Goal: Task Accomplishment & Management: Manage account settings

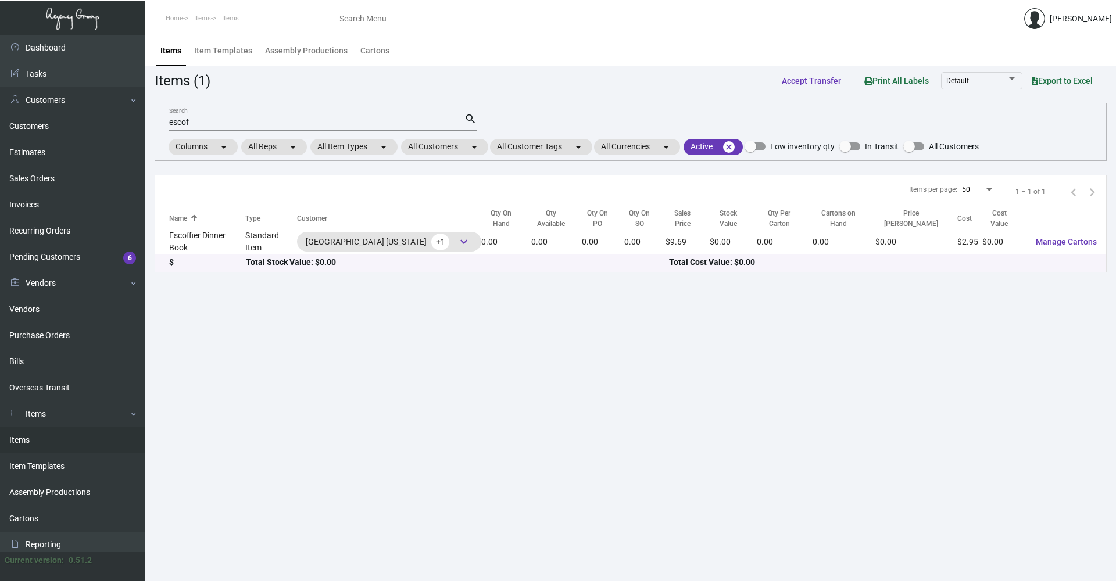
click at [624, 478] on main "Items Item Templates Assembly Productions Cartons Items (1) Accept Transfer Pri…" at bounding box center [630, 308] width 971 height 546
click at [40, 449] on link "Items" at bounding box center [72, 440] width 145 height 26
click at [444, 151] on mat-chip "All Customers arrow_drop_down" at bounding box center [444, 147] width 87 height 16
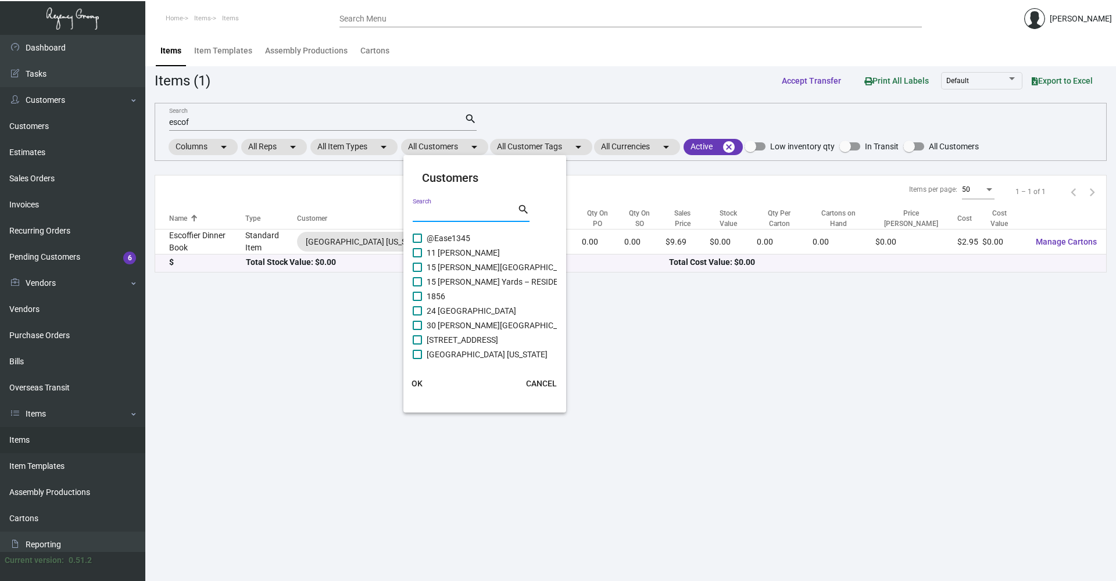
click at [458, 214] on input "Search" at bounding box center [465, 213] width 105 height 9
type input "hotel"
click at [288, 122] on div at bounding box center [558, 290] width 1116 height 581
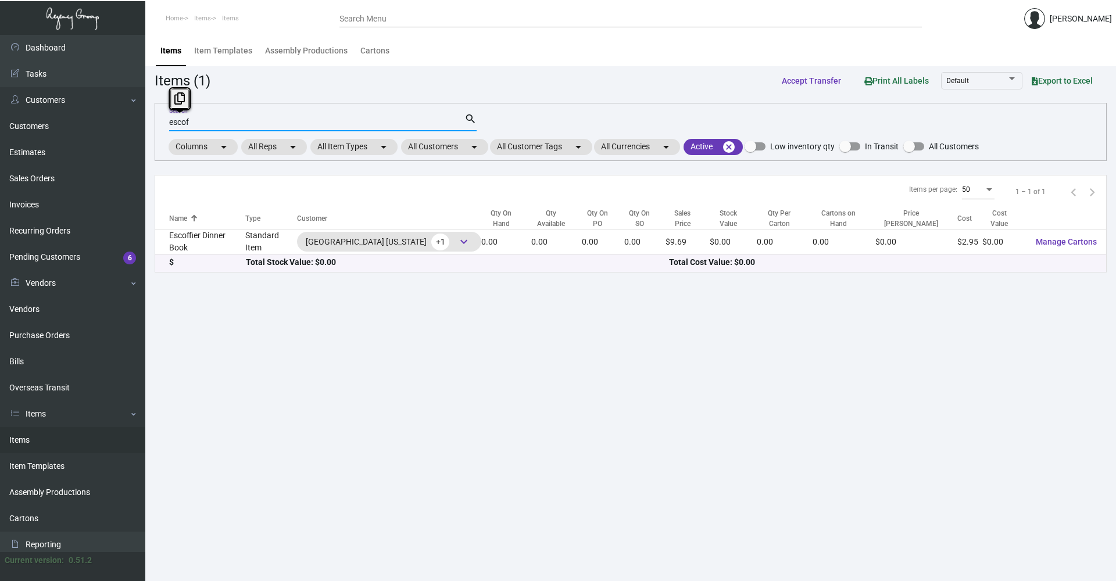
click at [288, 122] on input "escof" at bounding box center [316, 122] width 295 height 9
click at [434, 149] on mat-chip "All Customers arrow_drop_down" at bounding box center [444, 147] width 87 height 16
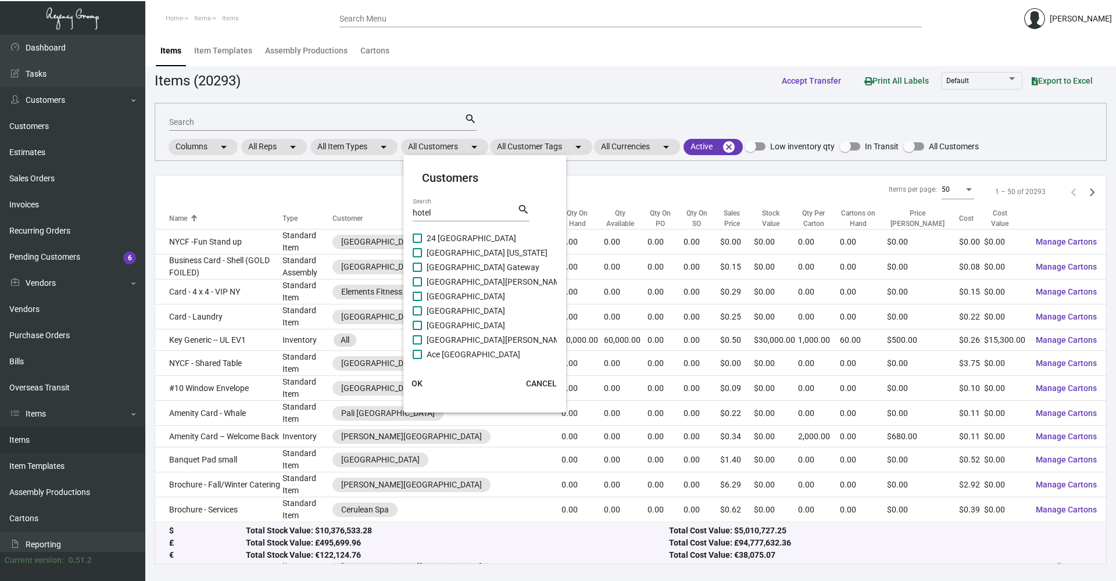
click at [456, 213] on input "hotel" at bounding box center [465, 213] width 105 height 9
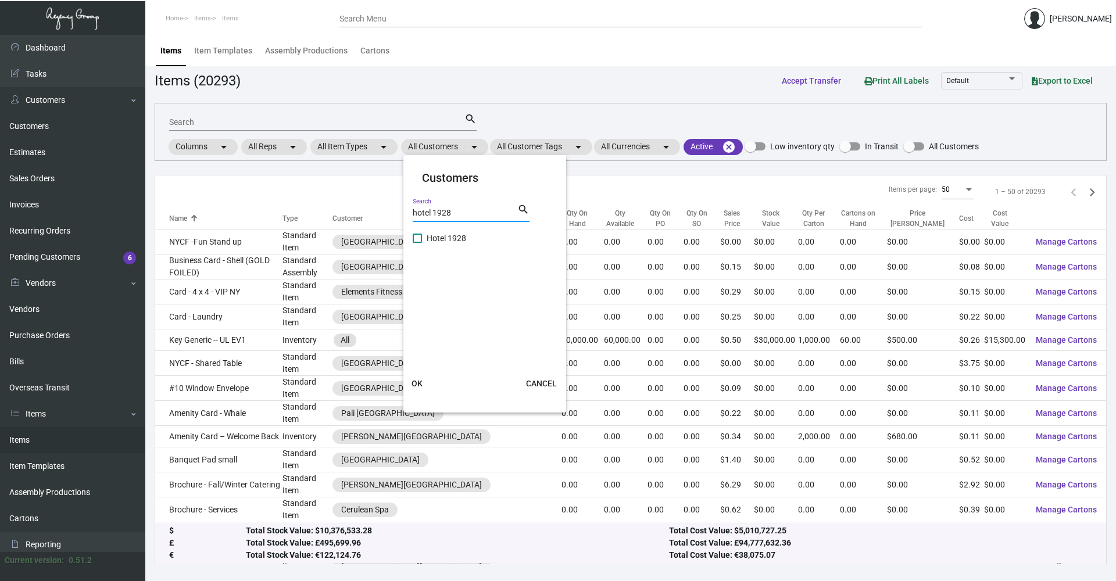
type input "hotel 1928"
click at [431, 236] on span "Hotel 1928" at bounding box center [447, 238] width 40 height 14
click at [417, 243] on input "Hotel 1928" at bounding box center [417, 243] width 1 height 1
checkbox input "true"
click at [420, 385] on span "OK" at bounding box center [417, 383] width 11 height 9
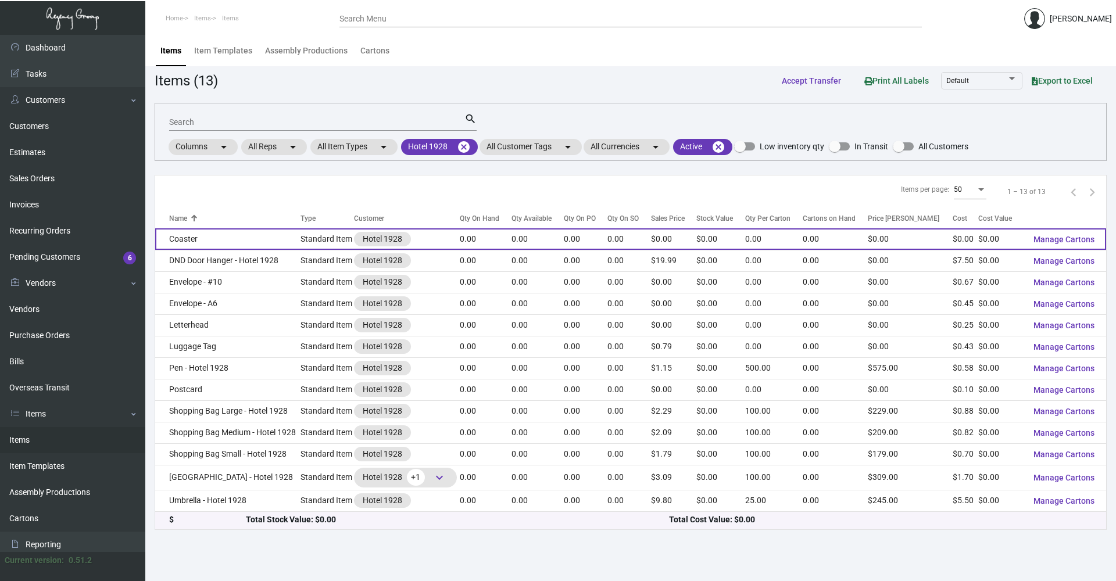
click at [198, 242] on td "Coaster" at bounding box center [227, 239] width 145 height 22
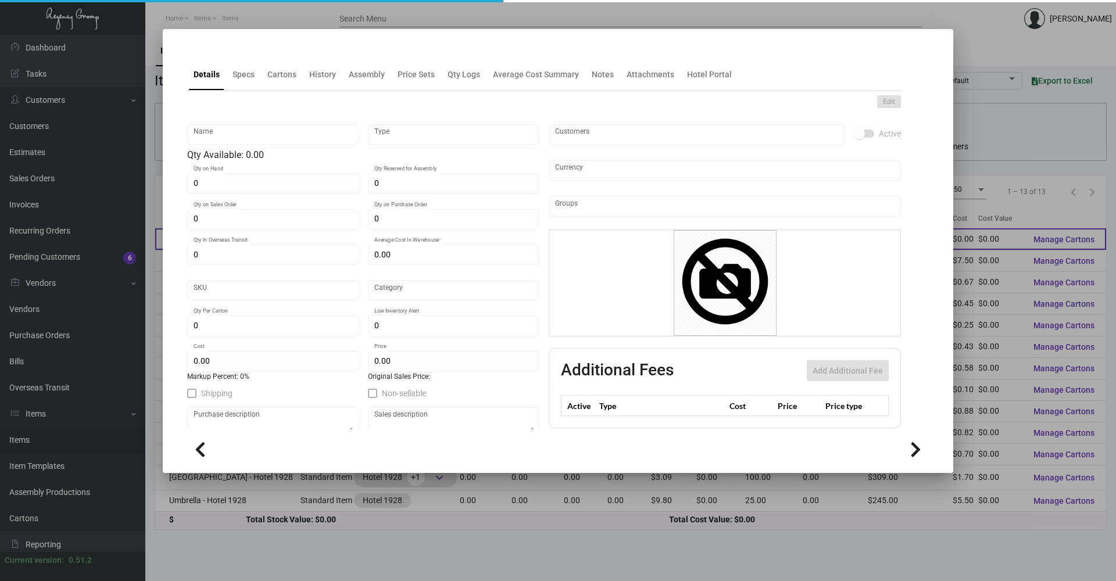
type input "Coaster"
type input "Standard Item"
type input "$ 0.00"
type input "Standard"
type input "$ 0.00"
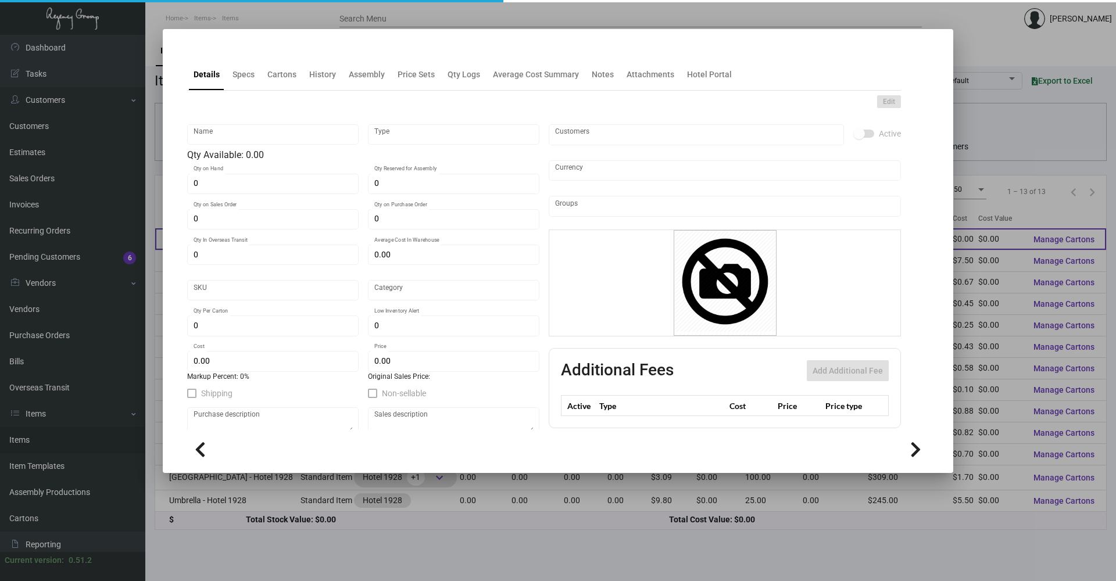
type input "$ 0.00"
checkbox input "true"
type input "United States Dollar $"
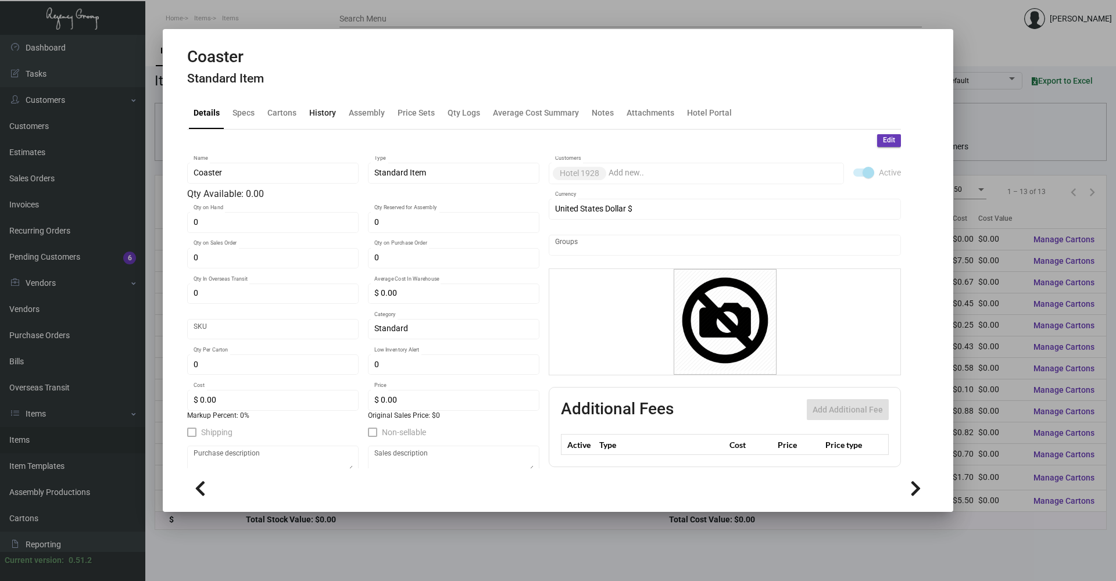
click at [323, 117] on div "History" at bounding box center [322, 113] width 27 height 12
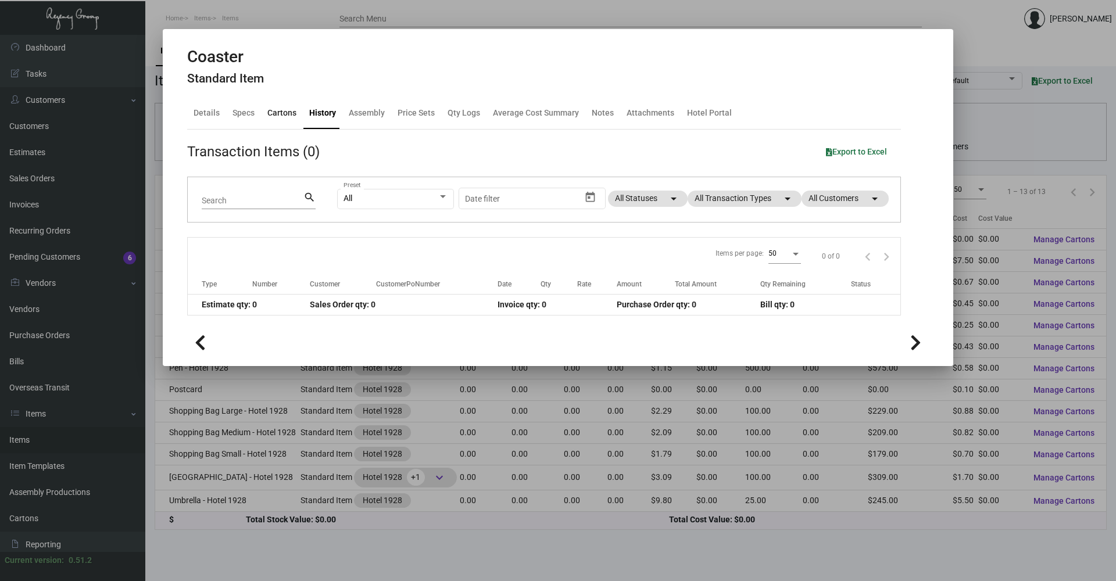
click at [287, 110] on div "Cartons" at bounding box center [281, 113] width 29 height 12
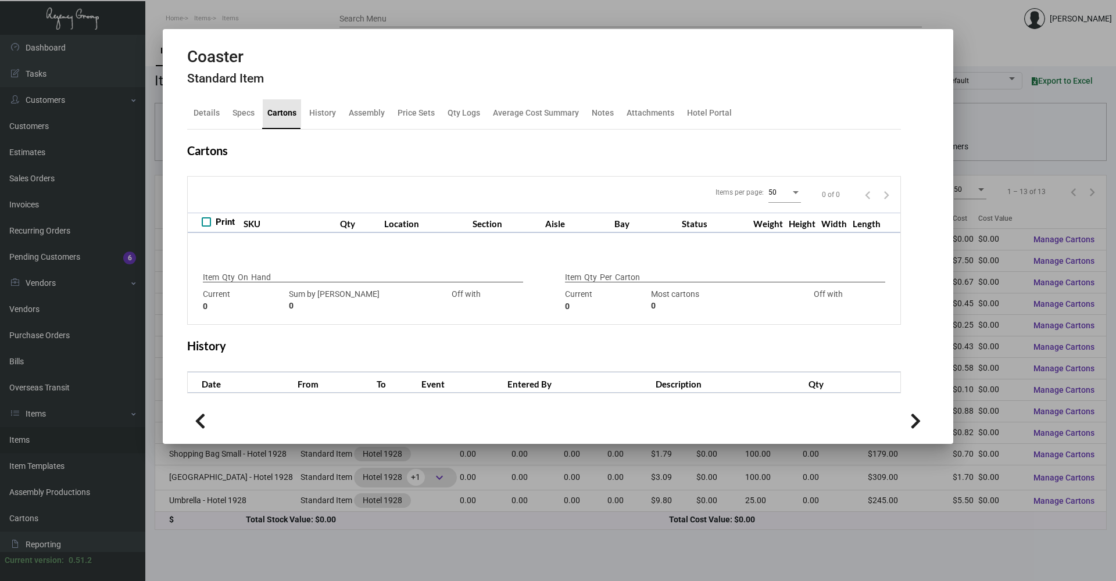
checkbox input "true"
type input "0"
click at [324, 118] on div "History" at bounding box center [322, 113] width 27 height 12
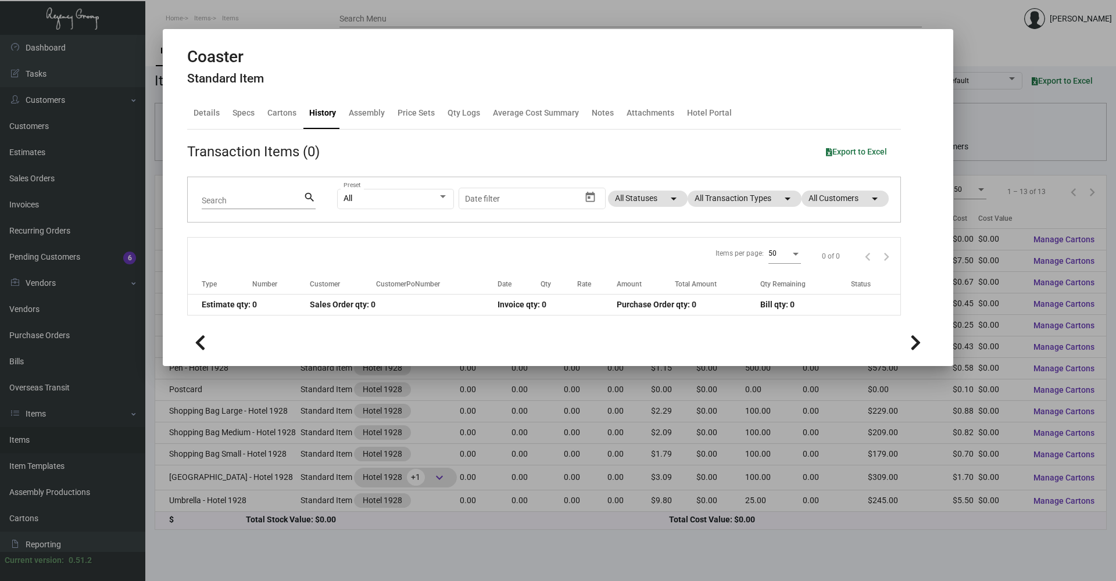
click at [371, 23] on div at bounding box center [558, 290] width 1116 height 581
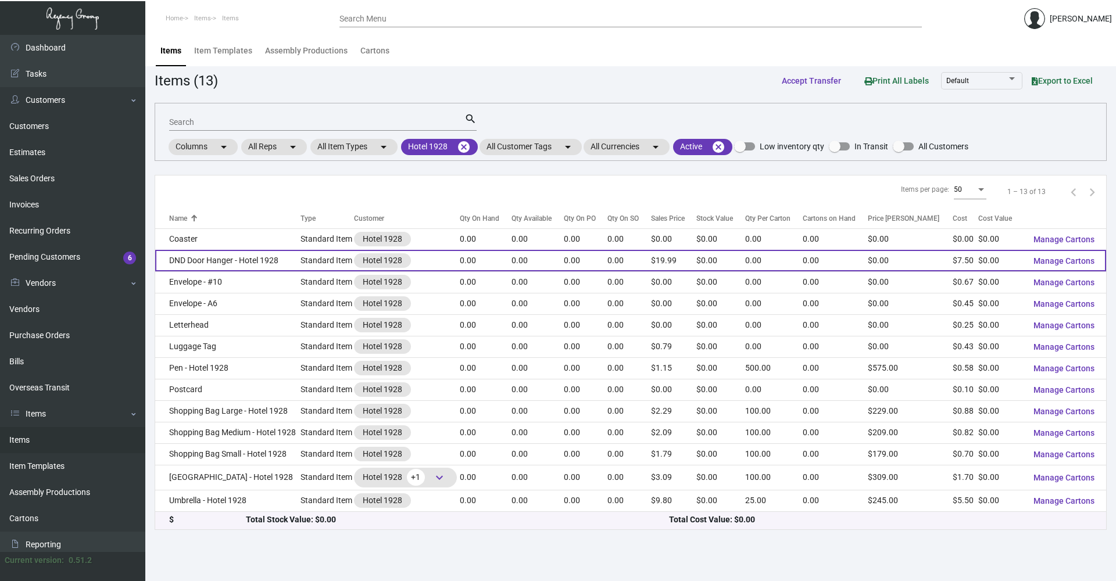
click at [294, 270] on td "DND Door Hanger - Hotel 1928" at bounding box center [227, 261] width 145 height 22
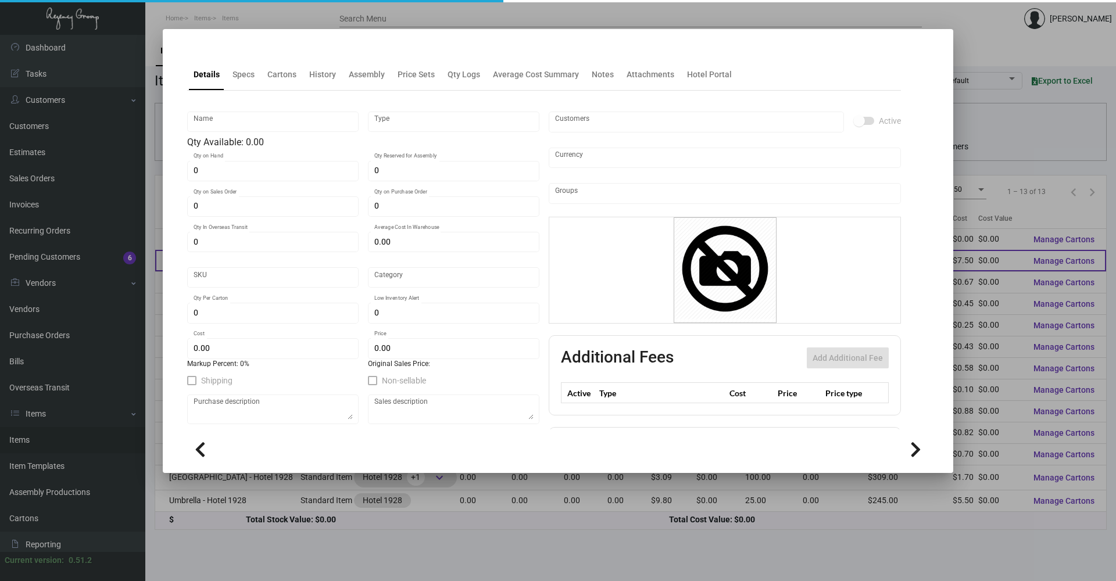
type input "DND Door Hanger - Hotel 1928"
type input "Standard Item"
type input "$ 0.00"
type input "Overseas"
type input "$ 7.50"
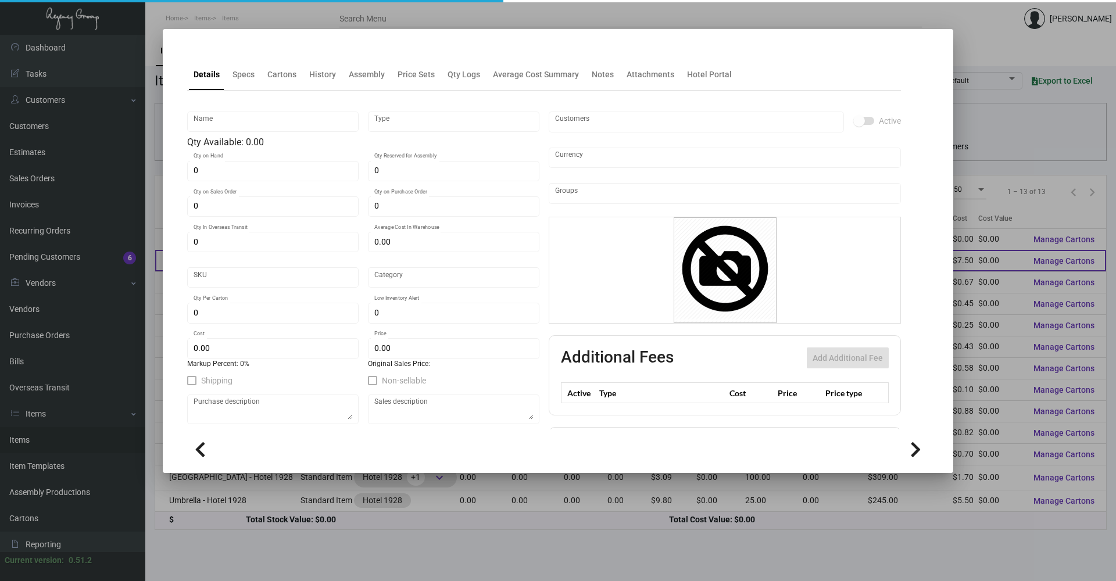
type input "$ 19.99"
checkbox input "true"
type input "United States Dollar $"
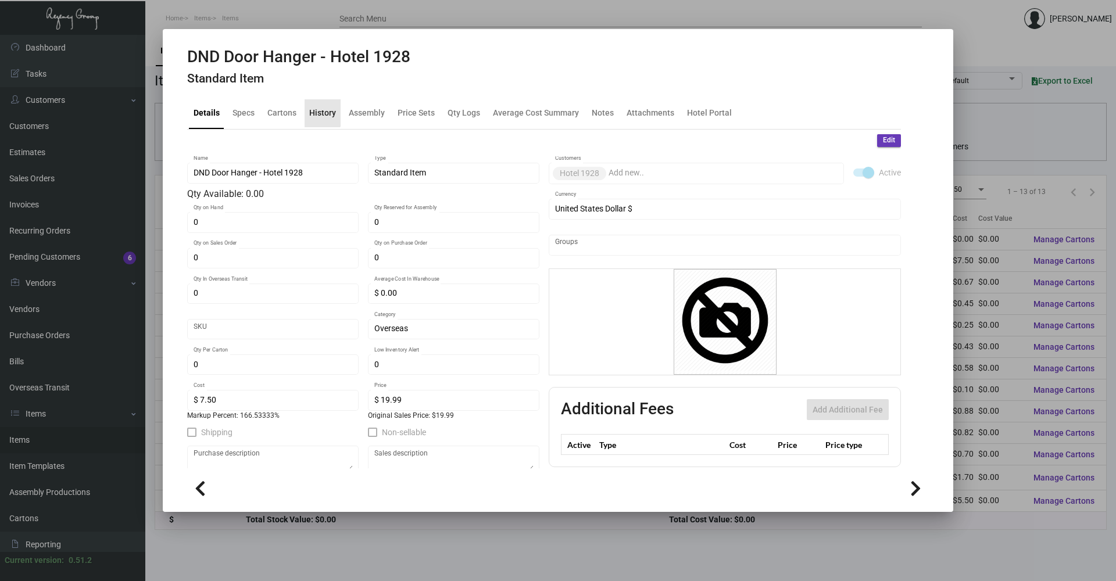
click at [309, 110] on div "History" at bounding box center [322, 113] width 27 height 12
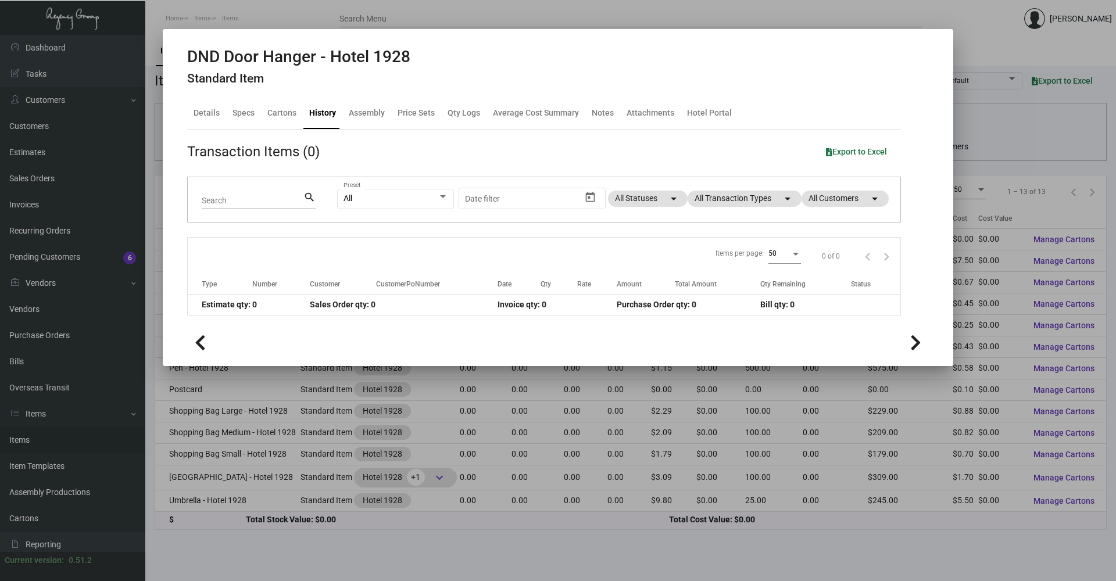
click at [336, 24] on div at bounding box center [558, 290] width 1116 height 581
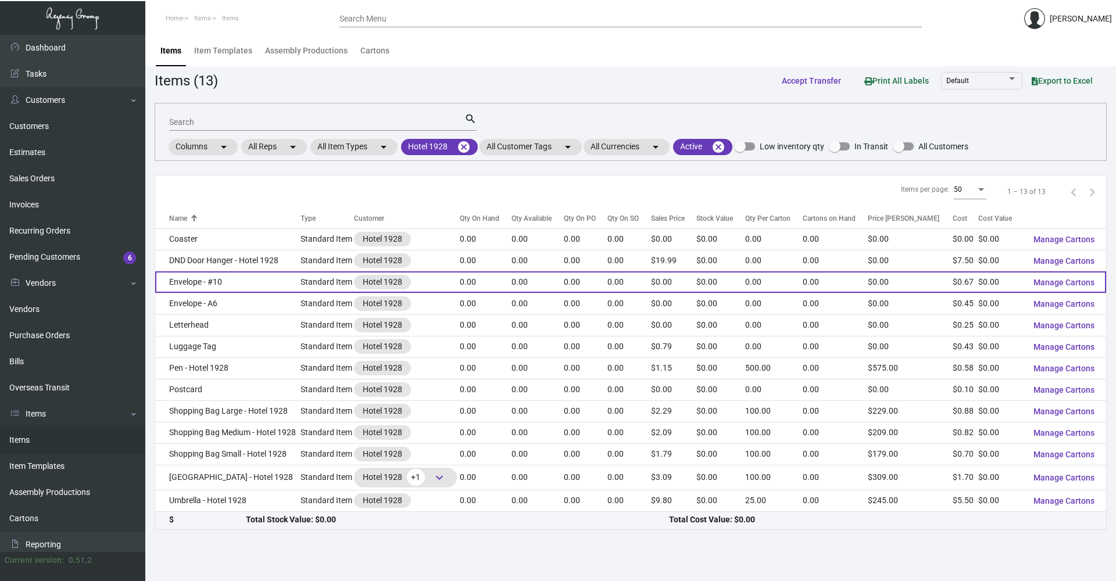
click at [328, 282] on td "Standard Item" at bounding box center [327, 282] width 53 height 22
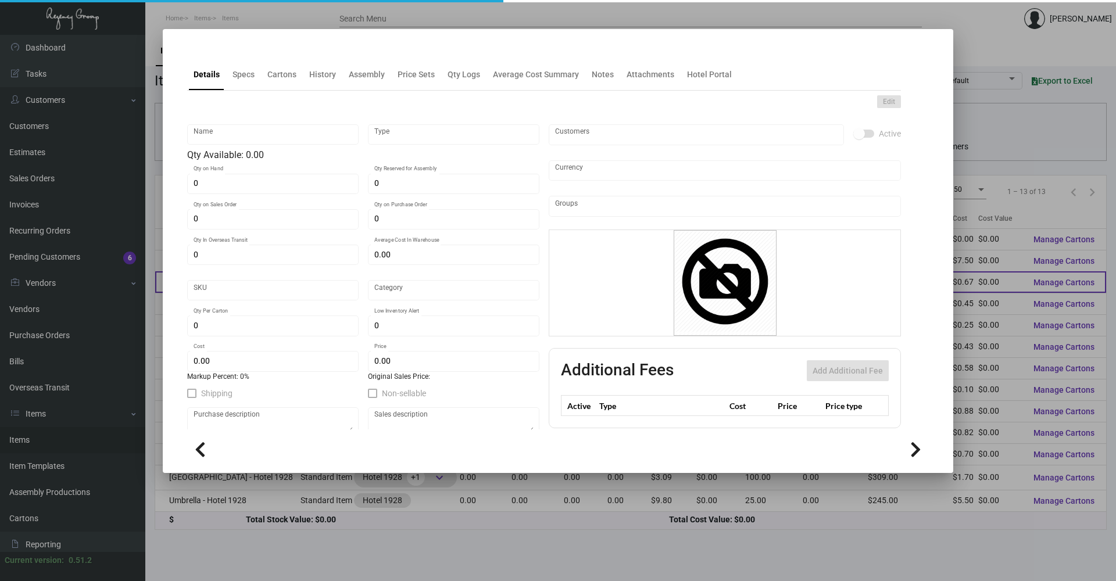
type input "Envelope - #10"
type input "Standard Item"
type input "$ 0.00"
type input "H1928-Envelope-20"
type input "Standard"
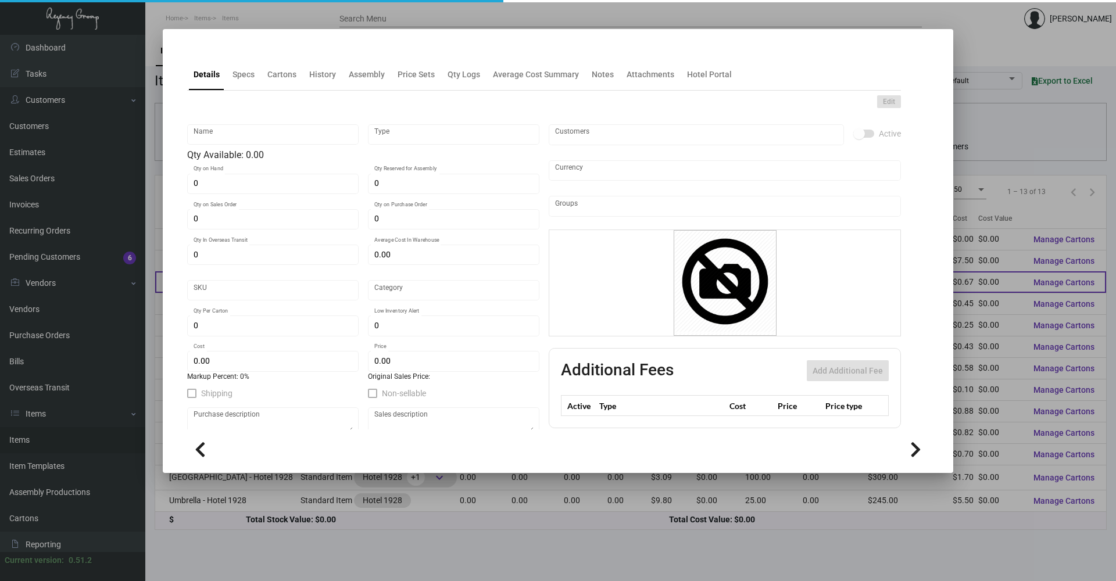
type input "$ 0.674"
type input "$ 0.00"
checkbox input "true"
type input "United States Dollar $"
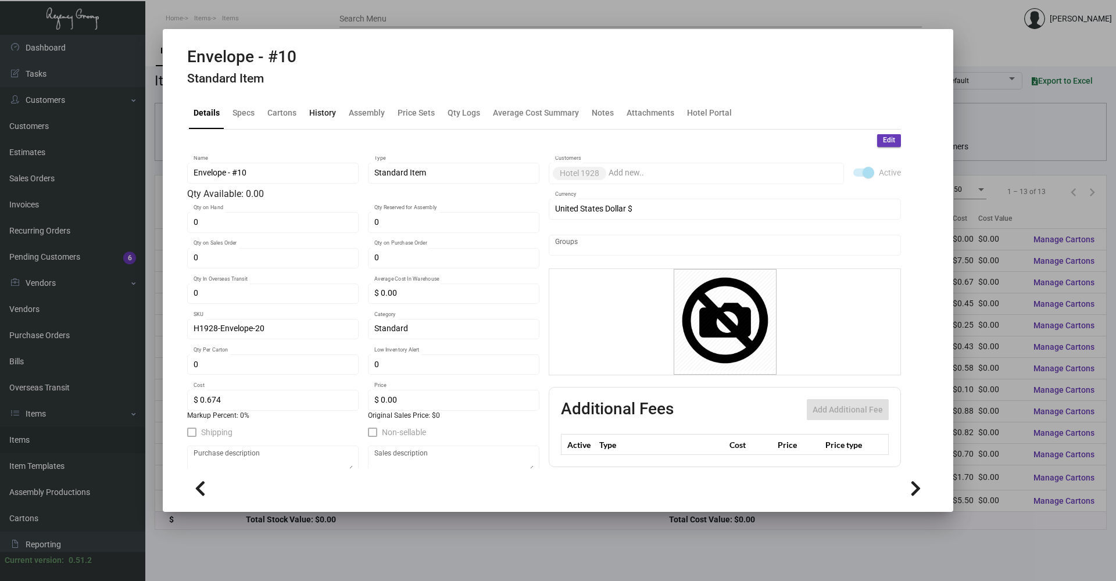
click at [319, 117] on div "History" at bounding box center [322, 113] width 27 height 12
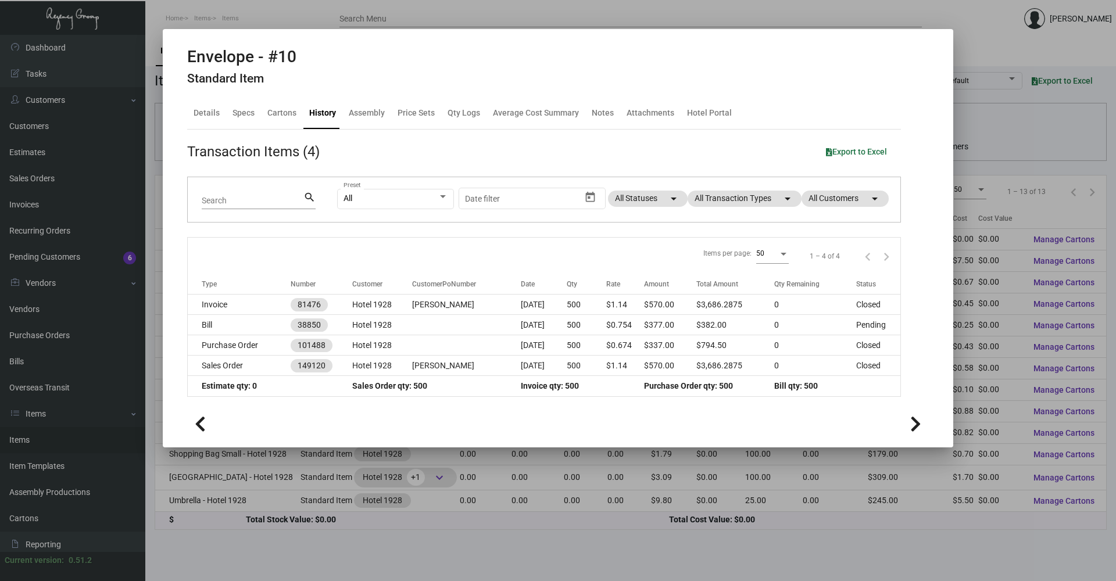
click at [413, 551] on div at bounding box center [558, 290] width 1116 height 581
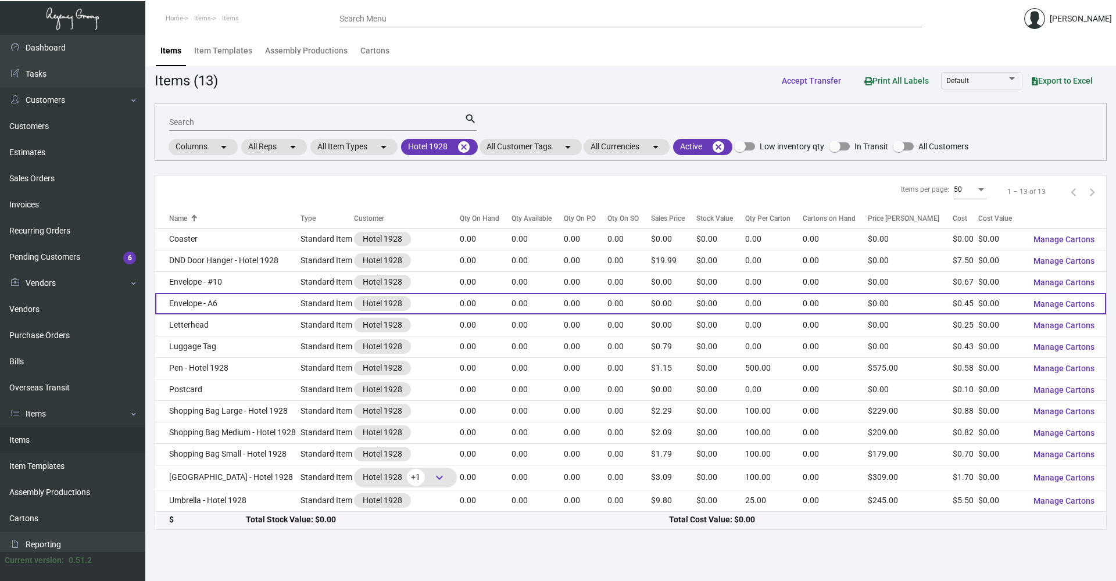
click at [269, 301] on td "Envelope - A6" at bounding box center [227, 304] width 145 height 22
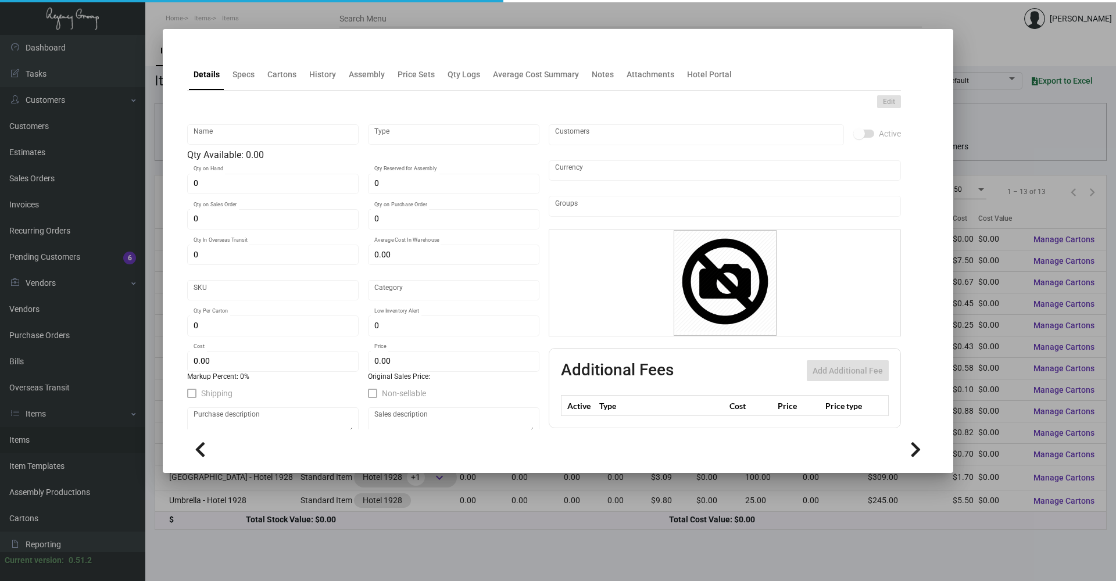
type input "Envelope - A6"
type input "Standard Item"
type input "$ 0.00"
type input "H1928-Envelope-10"
type input "Standard"
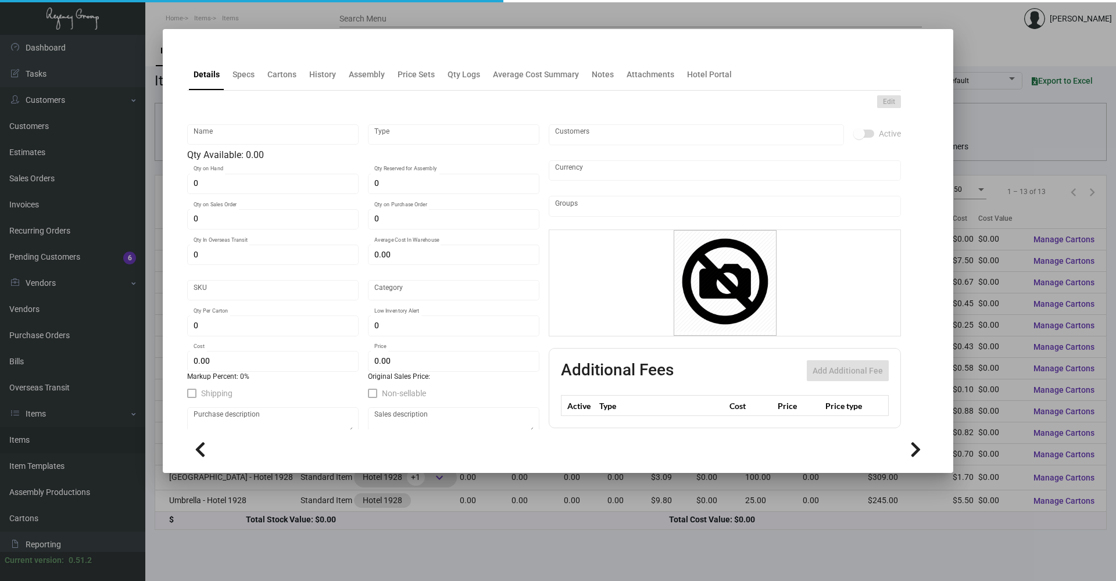
type input "$ 0.45"
type input "$ 0.00"
checkbox input "true"
type input "United States Dollar $"
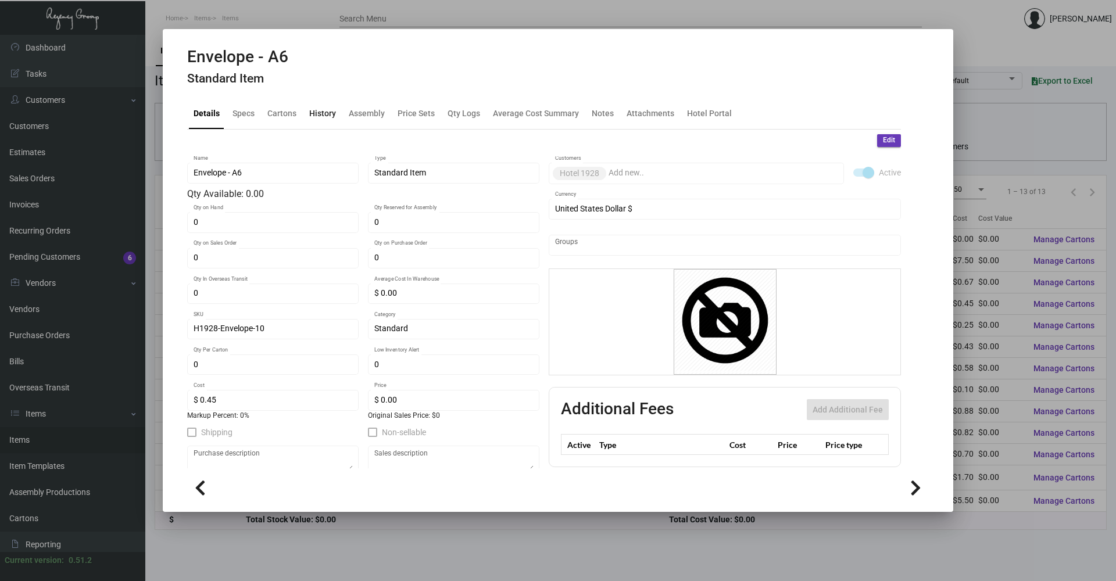
drag, startPoint x: 321, startPoint y: 103, endPoint x: 320, endPoint y: 111, distance: 7.6
click at [320, 106] on div "History" at bounding box center [323, 113] width 36 height 28
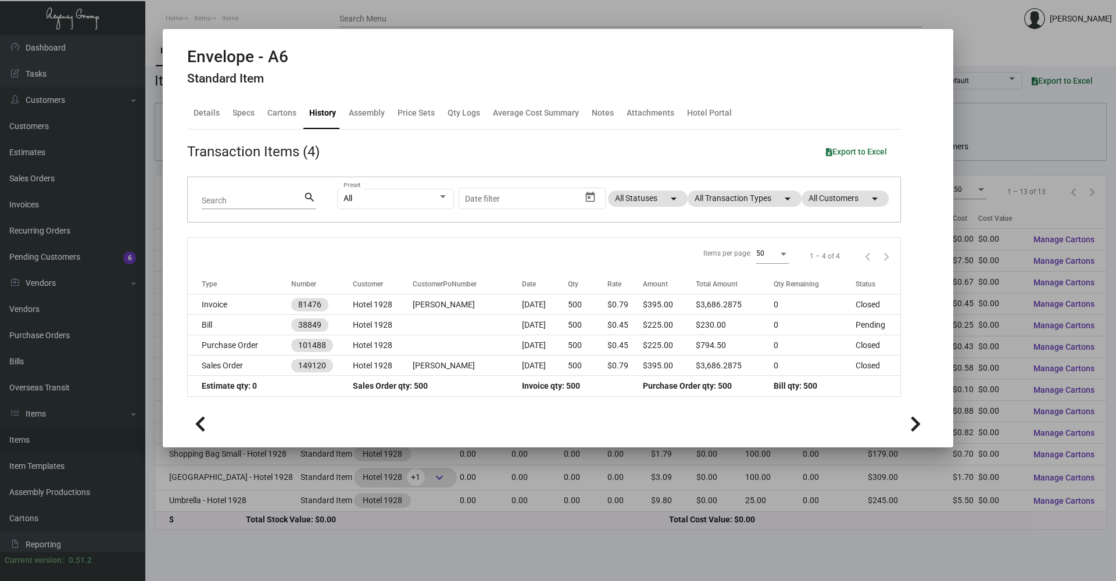
click at [432, 580] on div at bounding box center [558, 290] width 1116 height 581
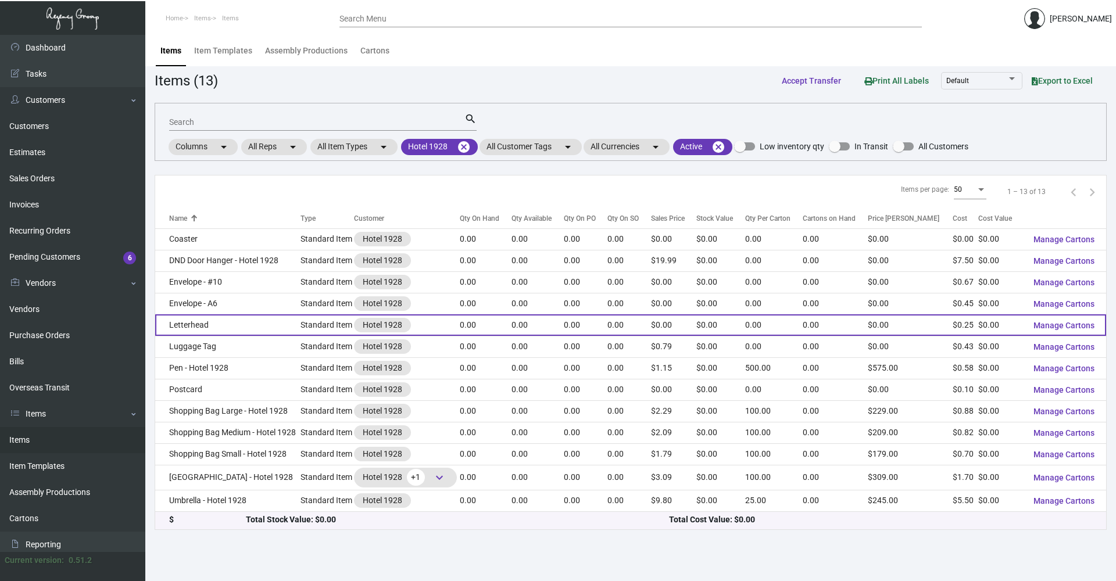
click at [295, 320] on td "Letterhead" at bounding box center [227, 325] width 145 height 22
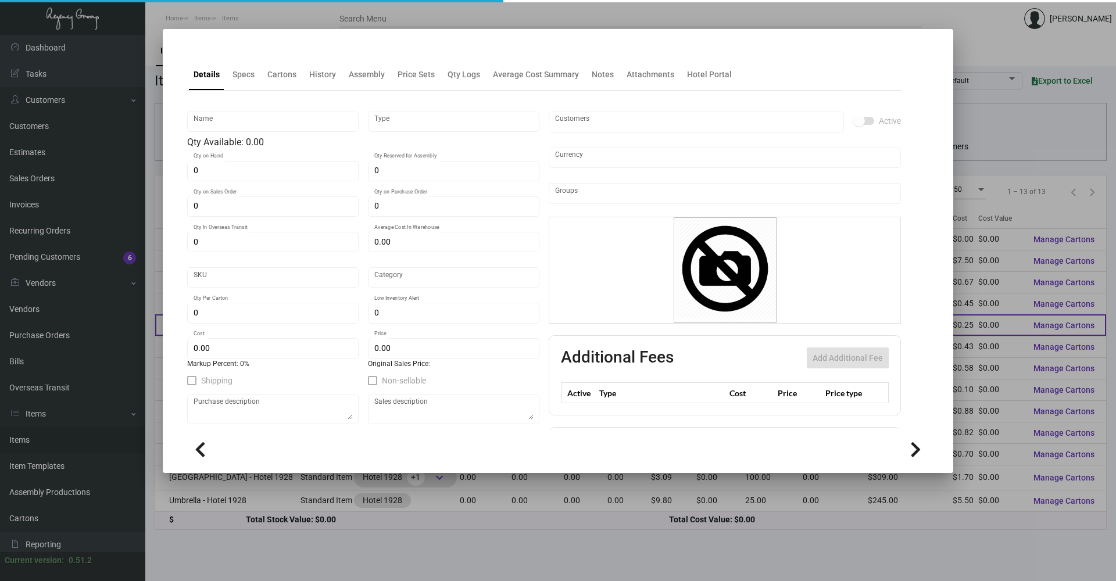
type input "Letterhead"
type input "Standard Item"
type input "$ 0.00"
type input "H1928-Letterhead-14"
type input "Standard"
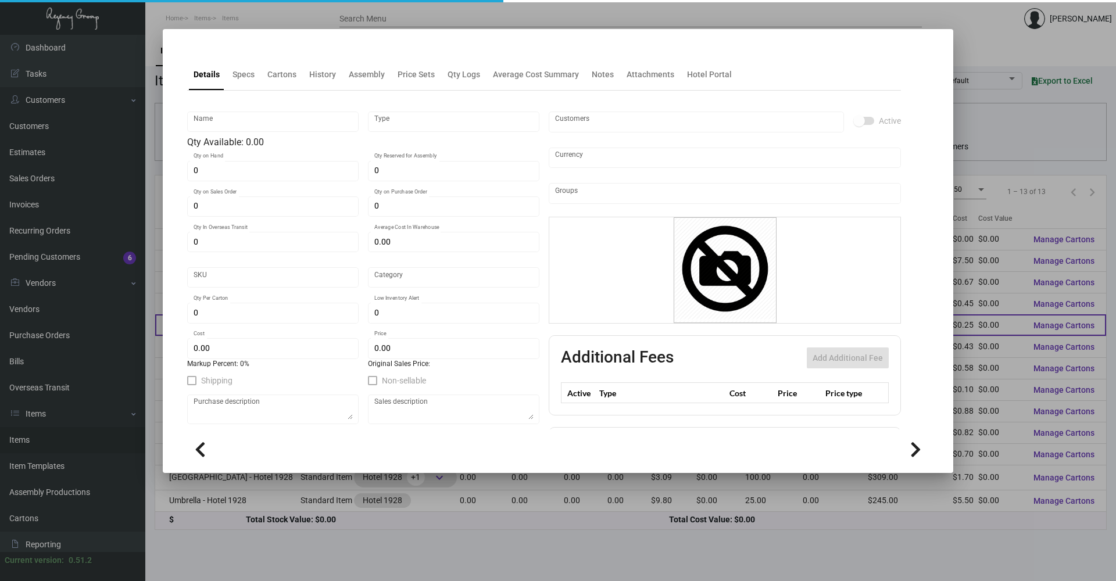
type input "$ 0.25"
type input "$ 0.00"
checkbox input "true"
type input "United States Dollar $"
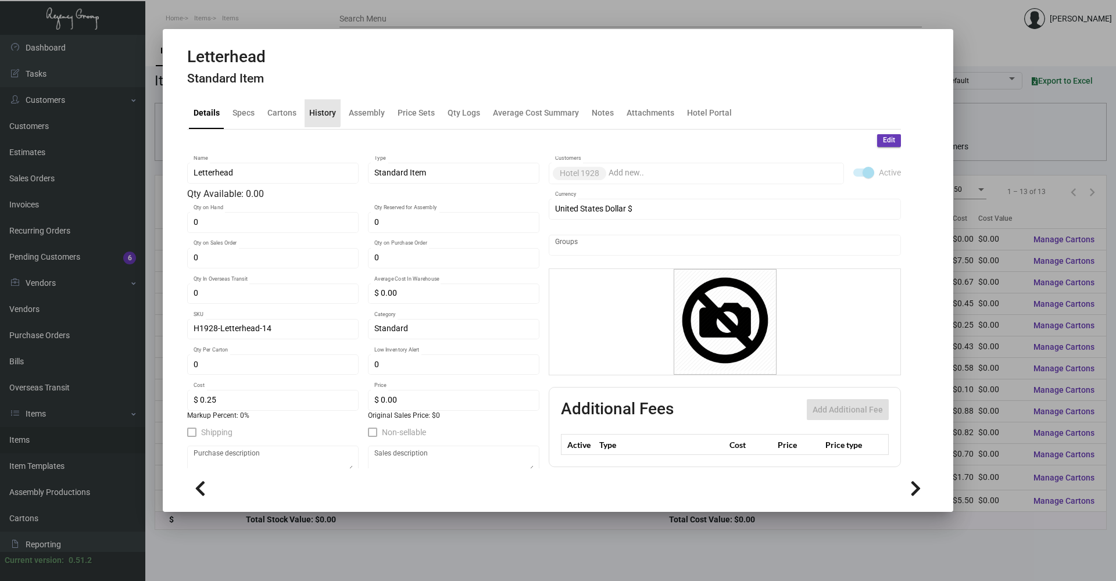
click at [312, 113] on div "History" at bounding box center [322, 113] width 27 height 12
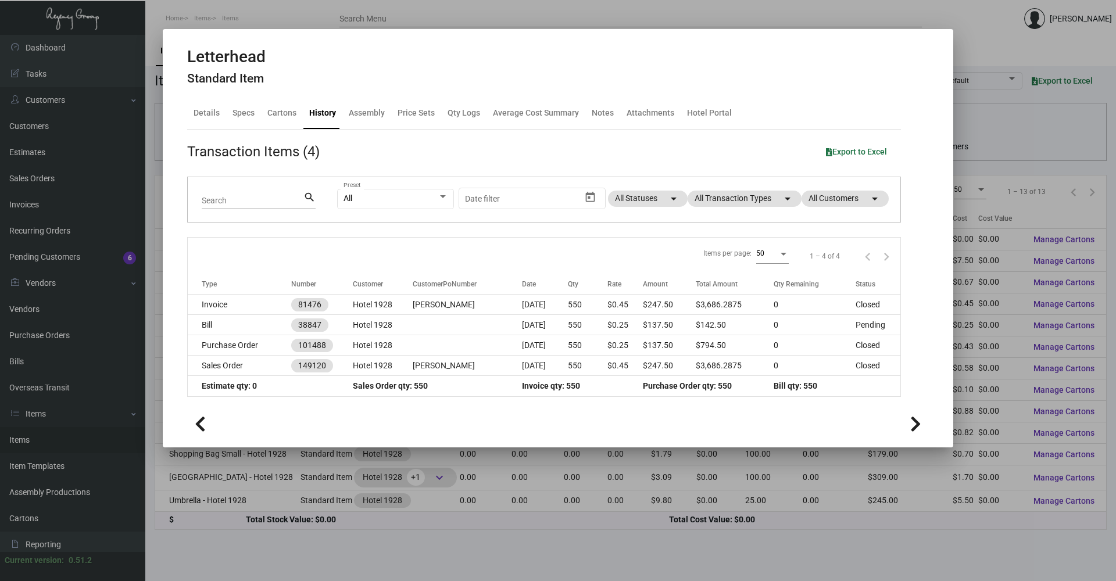
click at [316, 562] on div at bounding box center [558, 290] width 1116 height 581
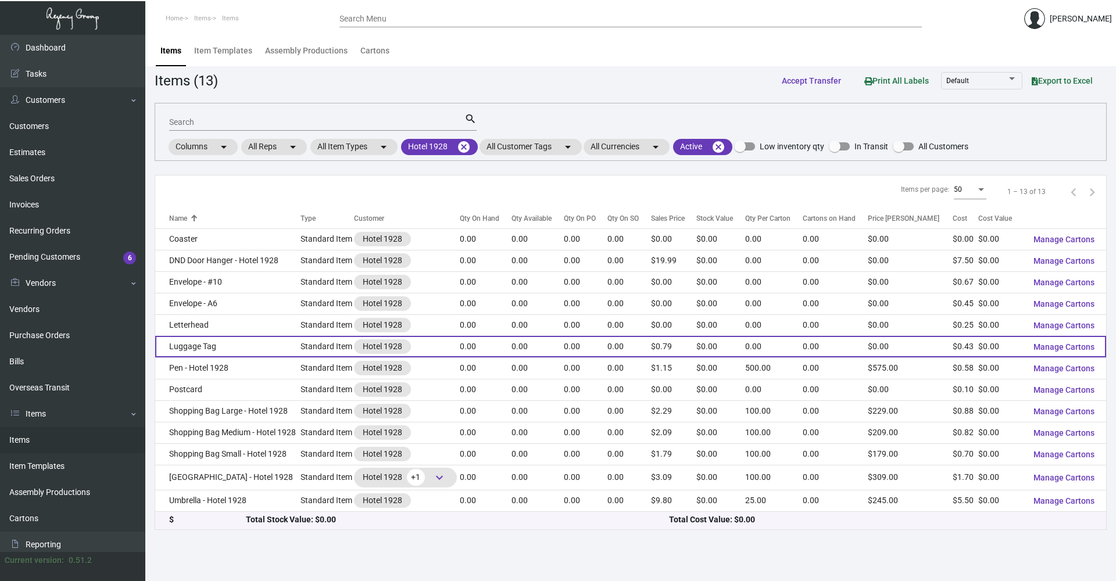
click at [252, 341] on td "Luggage Tag" at bounding box center [227, 347] width 145 height 22
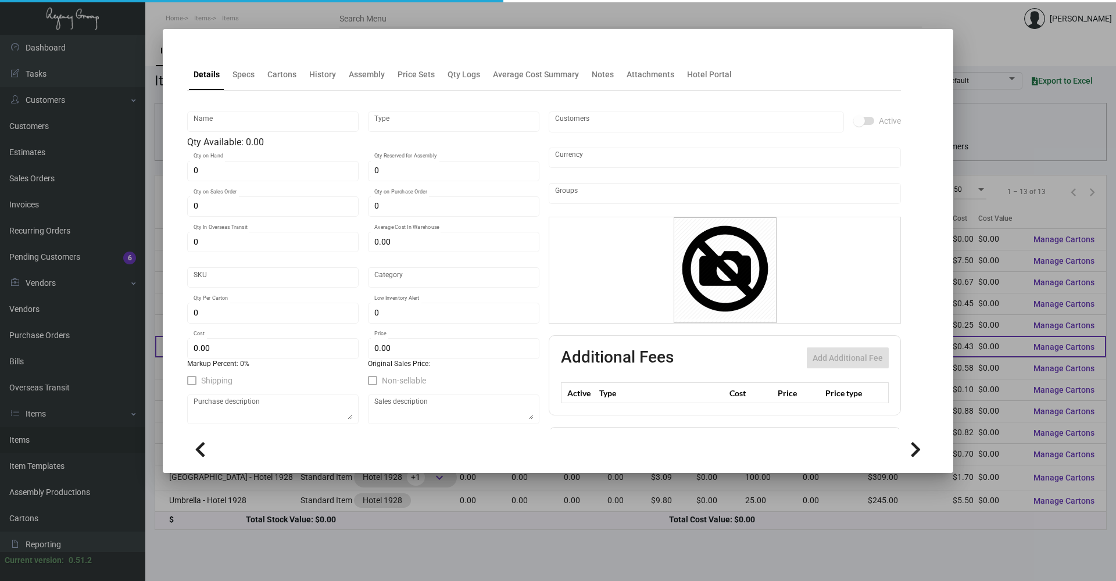
type input "Luggage Tag"
type input "Standard Item"
type input "$ 0.00"
type input "H1928-Luggage Tag -53"
type input "Standard"
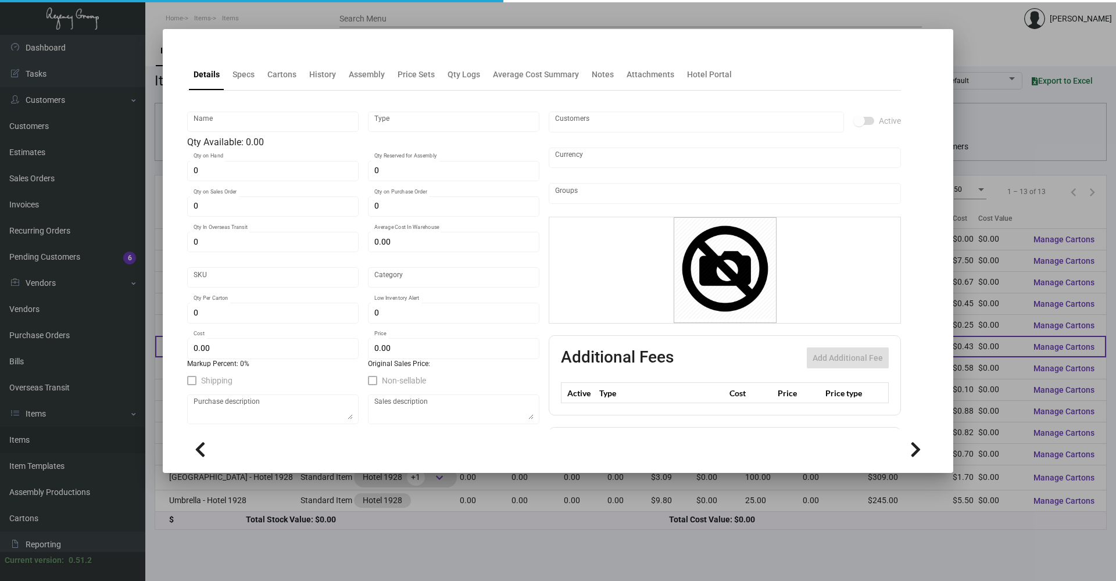
type input "$ 0.43273"
type input "$ 0.79"
checkbox input "true"
type input "United States Dollar $"
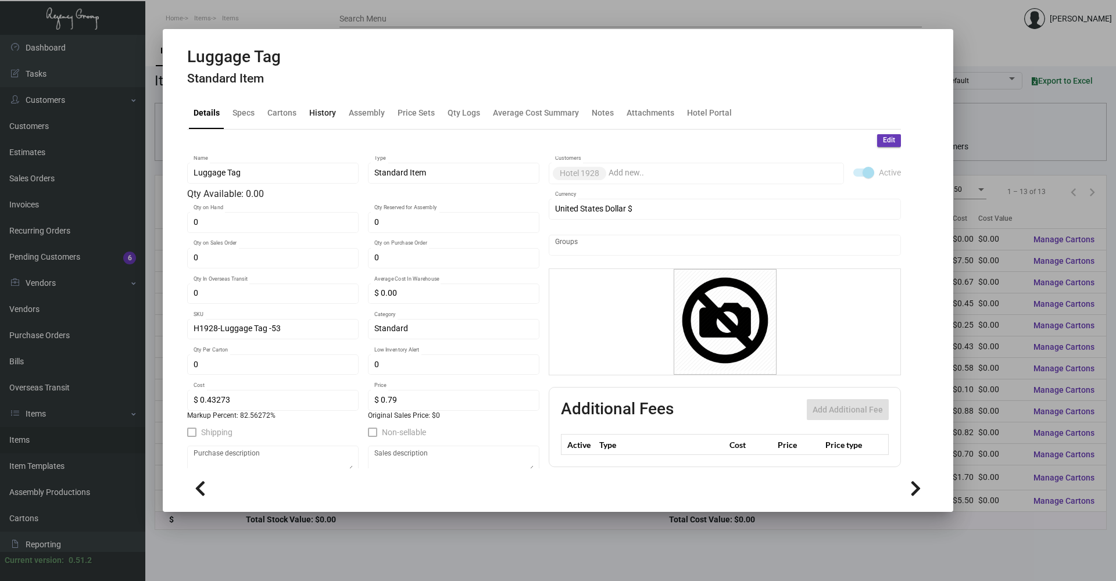
click at [317, 117] on div "History" at bounding box center [322, 113] width 27 height 12
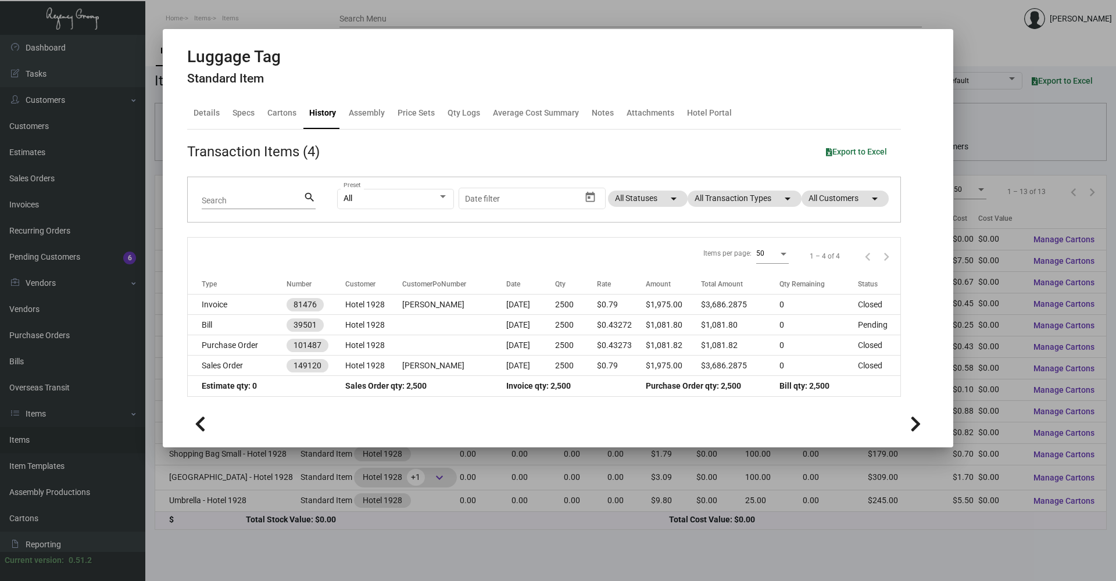
click at [608, 569] on div at bounding box center [558, 290] width 1116 height 581
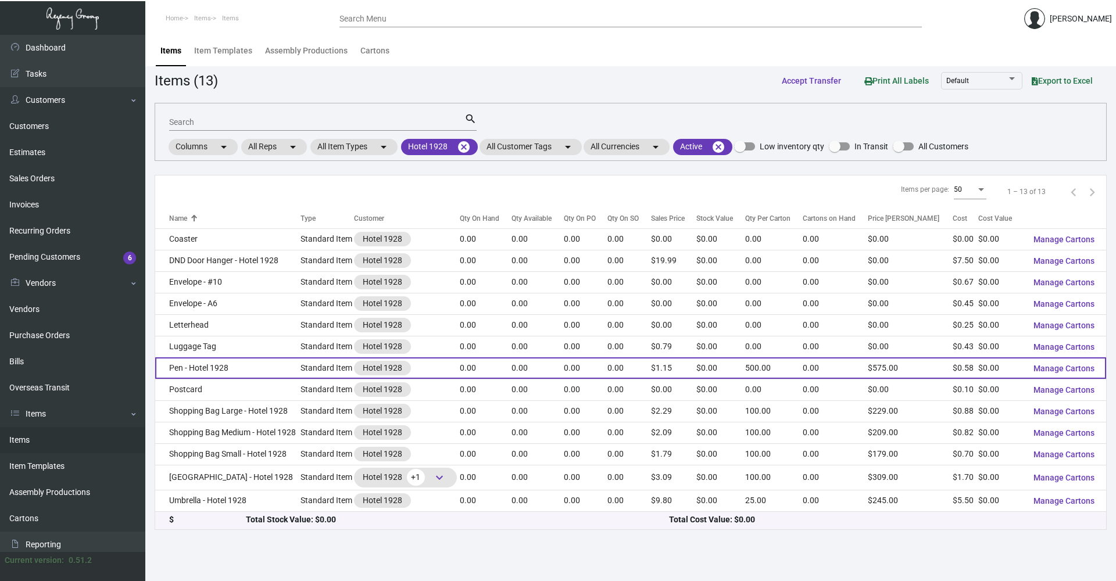
click at [230, 370] on td "Pen - Hotel 1928" at bounding box center [227, 368] width 145 height 22
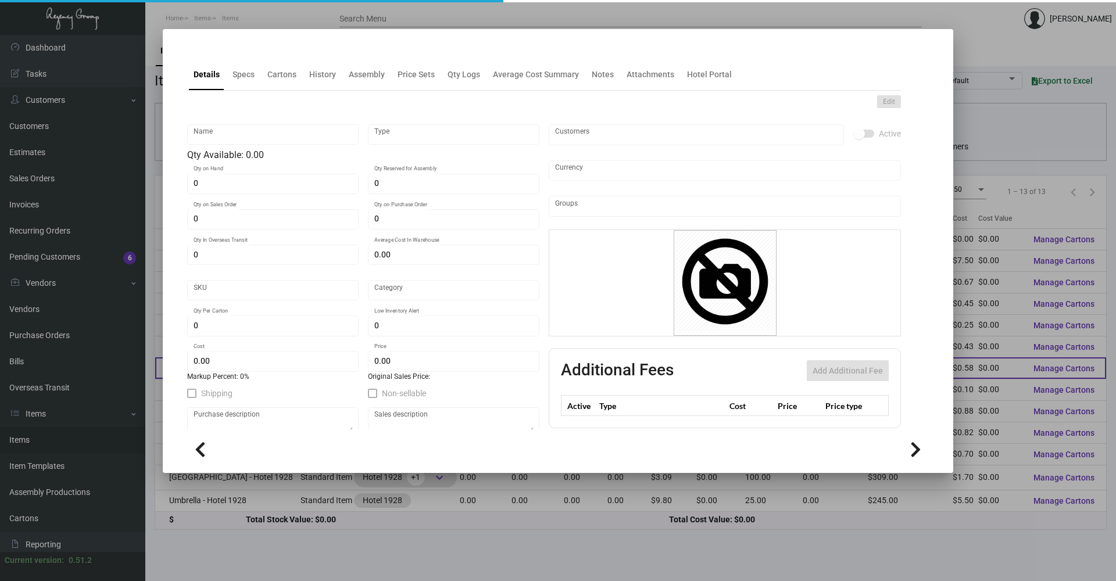
type input "Pen - Hotel 1928"
type input "Standard Item"
type input "$ 0.58"
type input "Overseas"
type input "500"
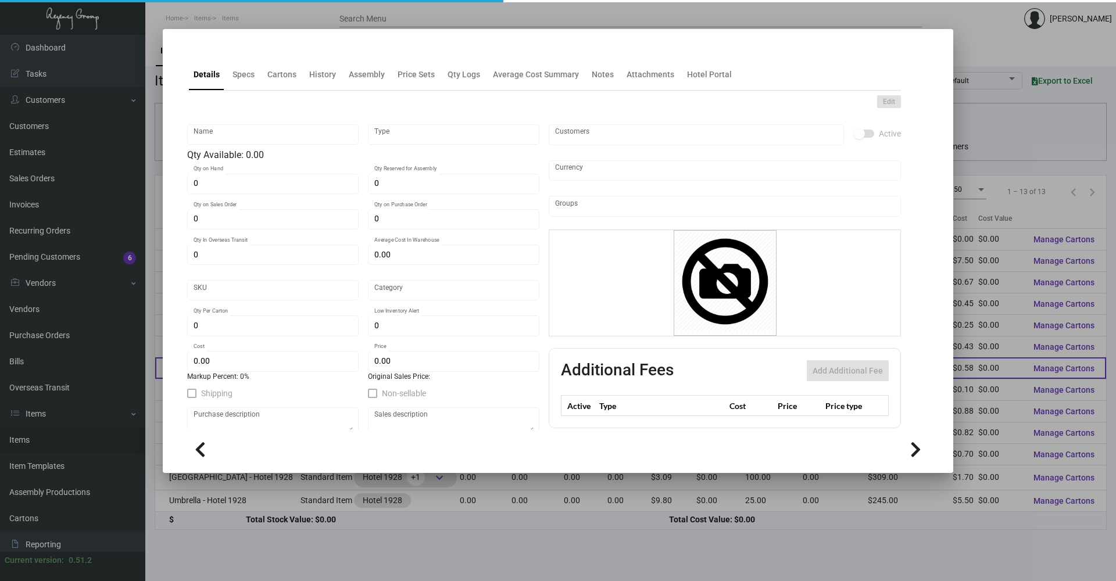
type input "$ 0.58"
type input "$ 1.15"
checkbox input "true"
type input "United States Dollar $"
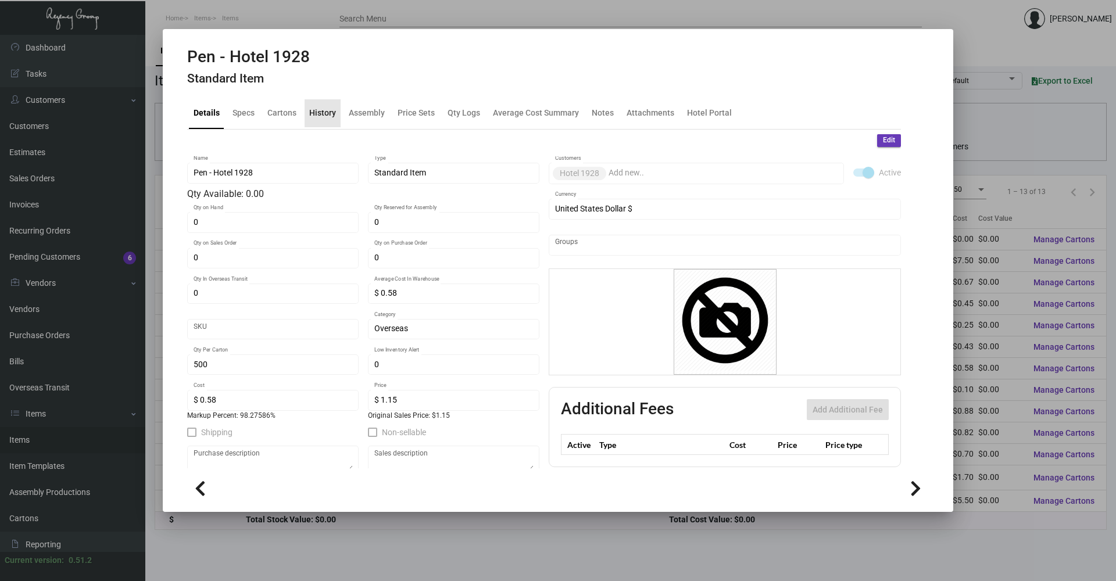
click at [324, 120] on div "History" at bounding box center [323, 113] width 36 height 28
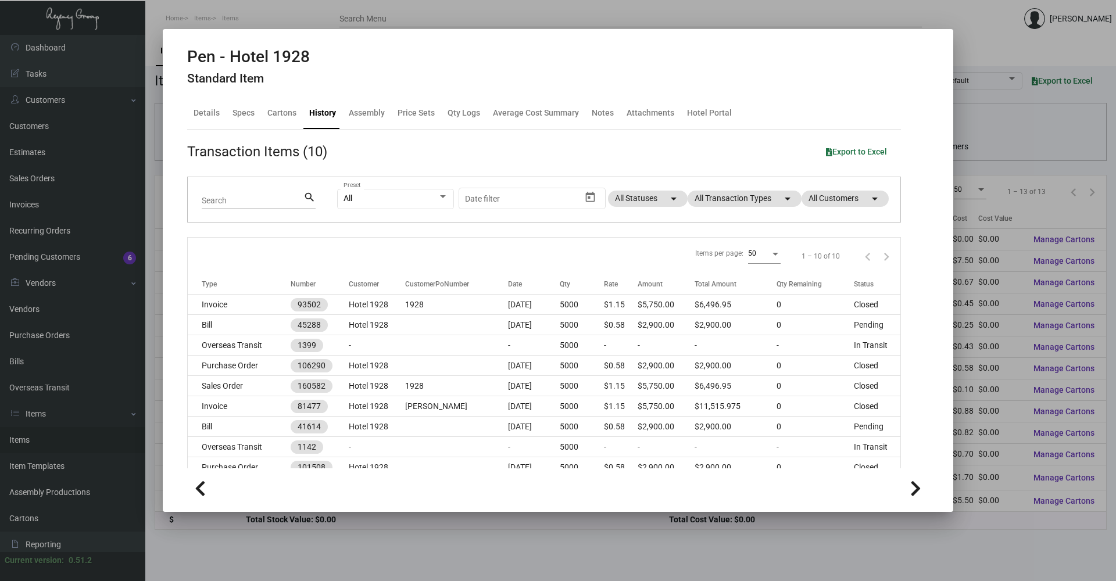
click at [567, 562] on div at bounding box center [558, 290] width 1116 height 581
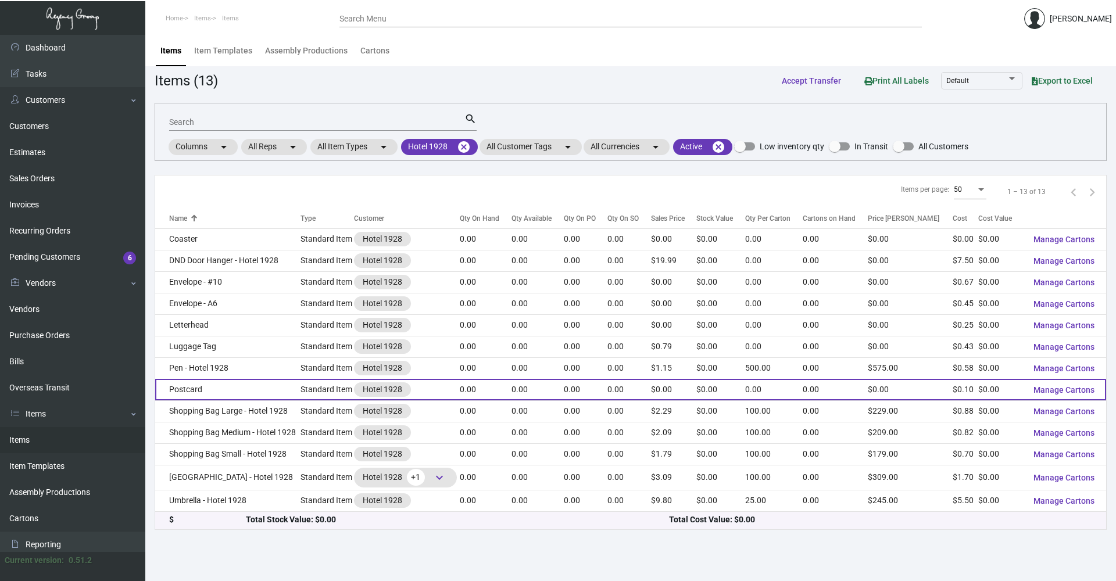
click at [225, 381] on td "Postcard" at bounding box center [227, 390] width 145 height 22
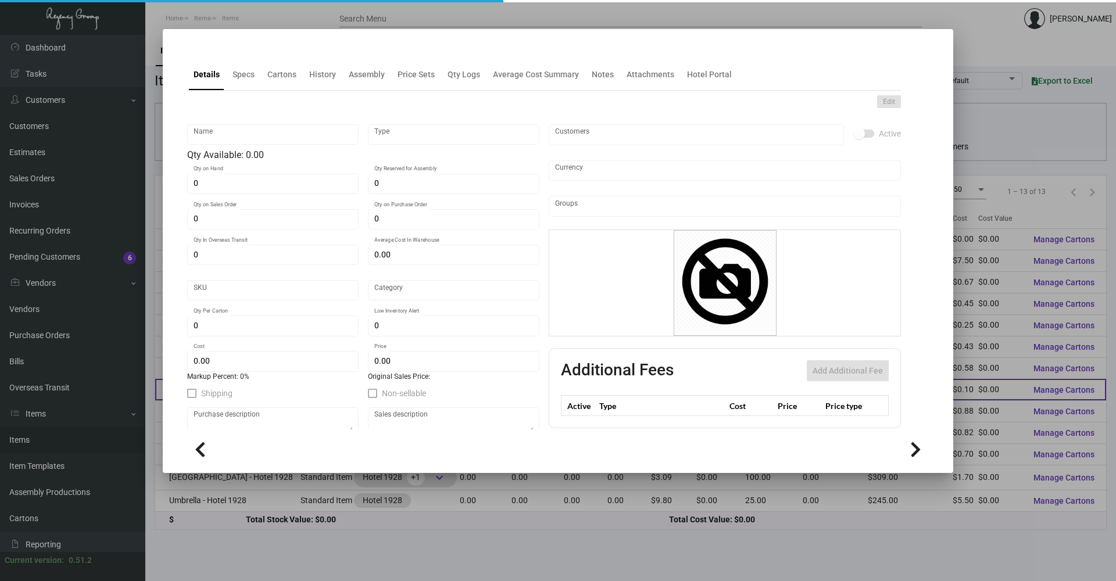
type input "Postcard"
type input "Standard Item"
type input "$ 0.00"
type input "H1928-Postcard-80"
type input "Standard"
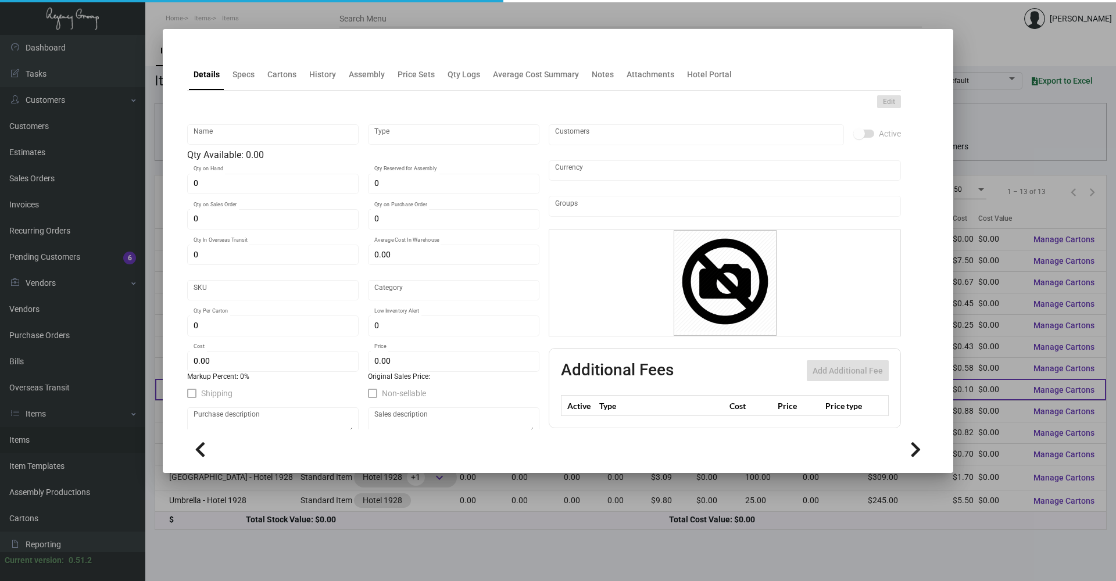
type input "$ 0.095"
type input "$ 0.00"
checkbox input "true"
type input "United States Dollar $"
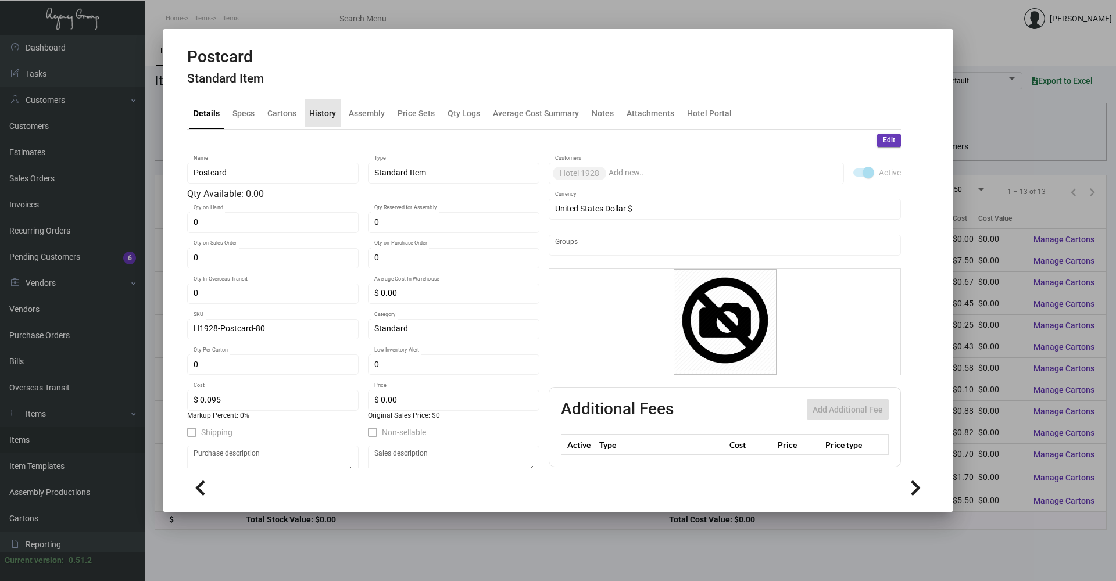
click at [326, 113] on div "History" at bounding box center [322, 113] width 27 height 12
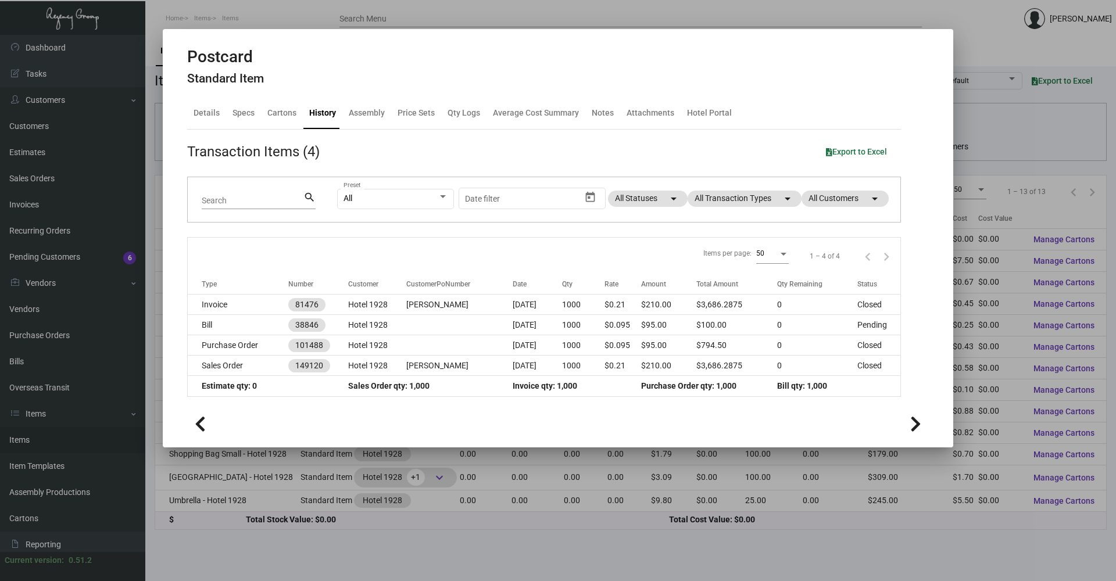
click at [485, 577] on div at bounding box center [558, 290] width 1116 height 581
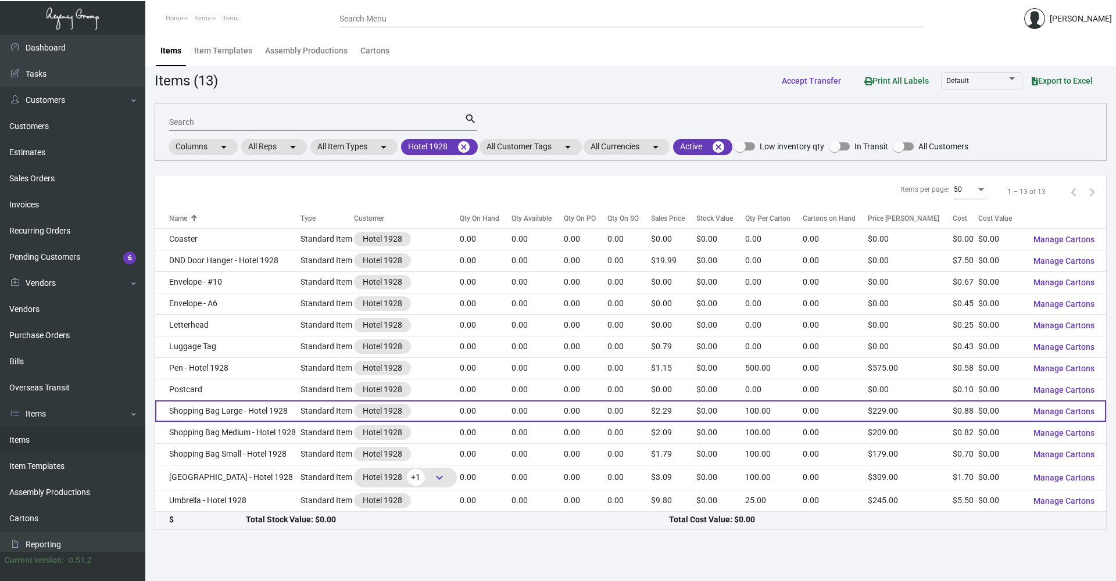
click at [253, 410] on td "Shopping Bag Large - Hotel 1928" at bounding box center [227, 412] width 145 height 22
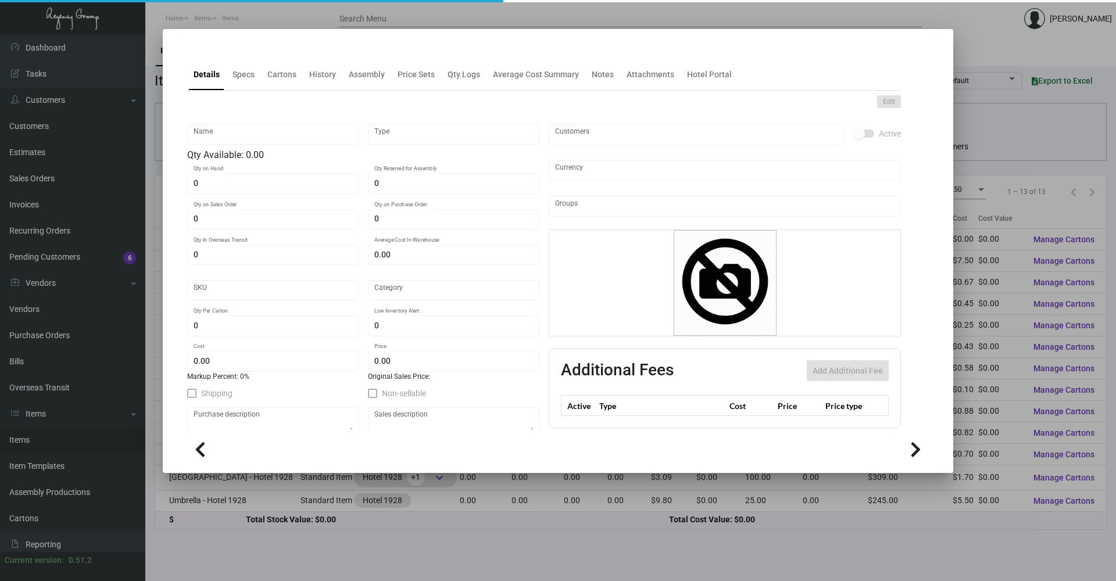
type input "Shopping Bag Large - Hotel 1928"
type input "Standard Item"
type input "$ 0.88"
type input "Overseas"
type input "100"
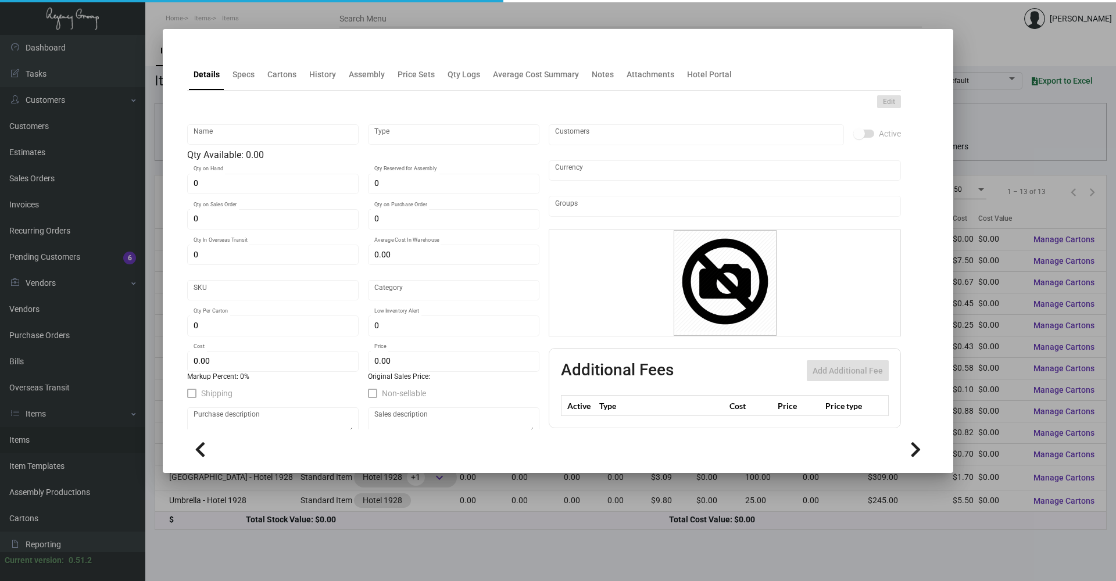
type input "$ 0.88"
type input "$ 2.29"
checkbox input "true"
type input "United States Dollar $"
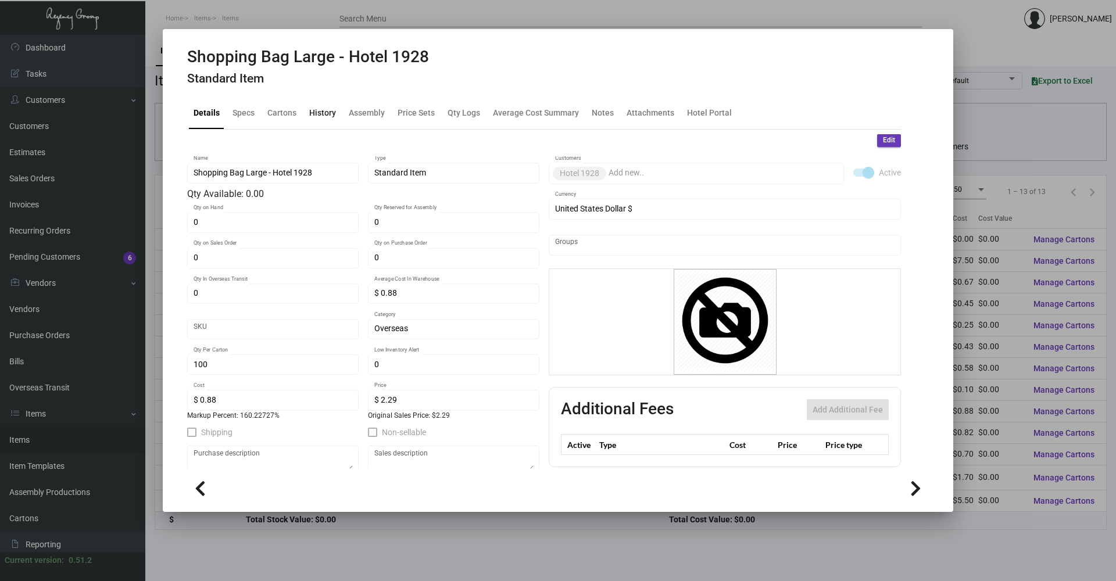
click at [319, 115] on div "History" at bounding box center [322, 113] width 27 height 12
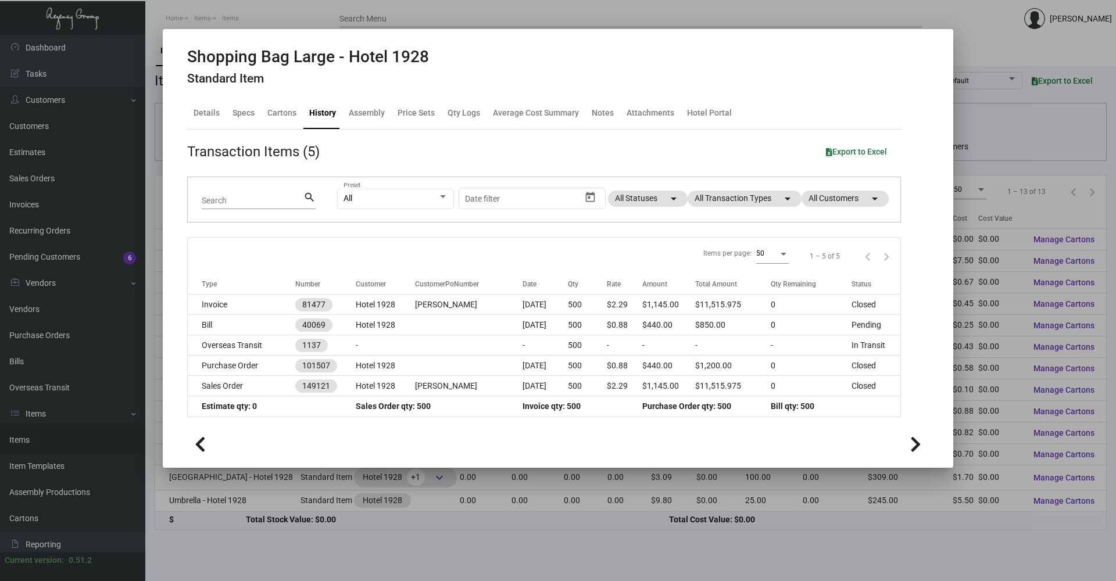
click at [503, 552] on div at bounding box center [558, 290] width 1116 height 581
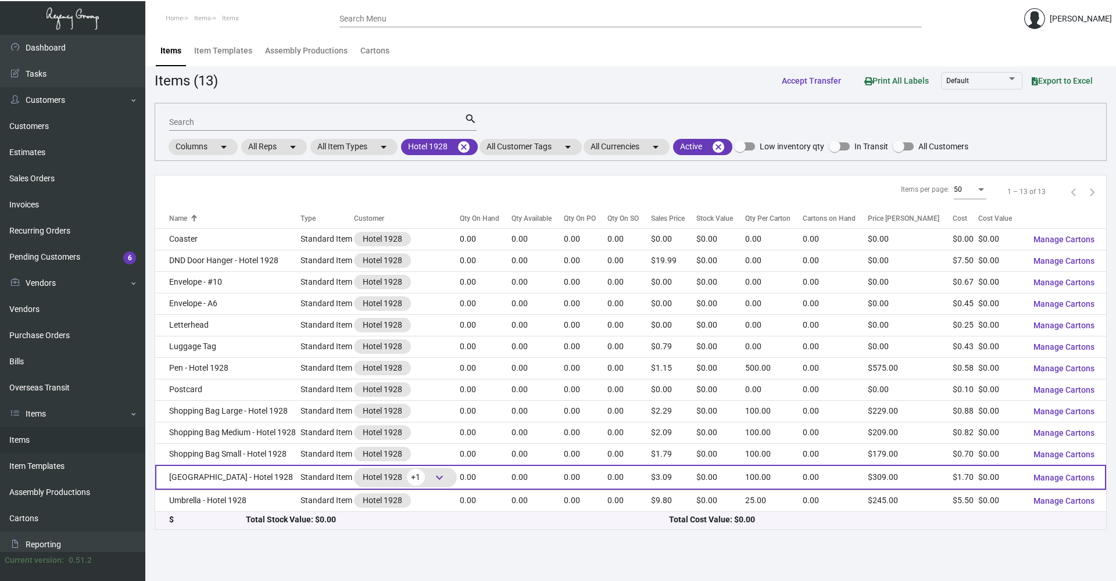
click at [294, 484] on td "[GEOGRAPHIC_DATA] - Hotel 1928" at bounding box center [227, 477] width 145 height 25
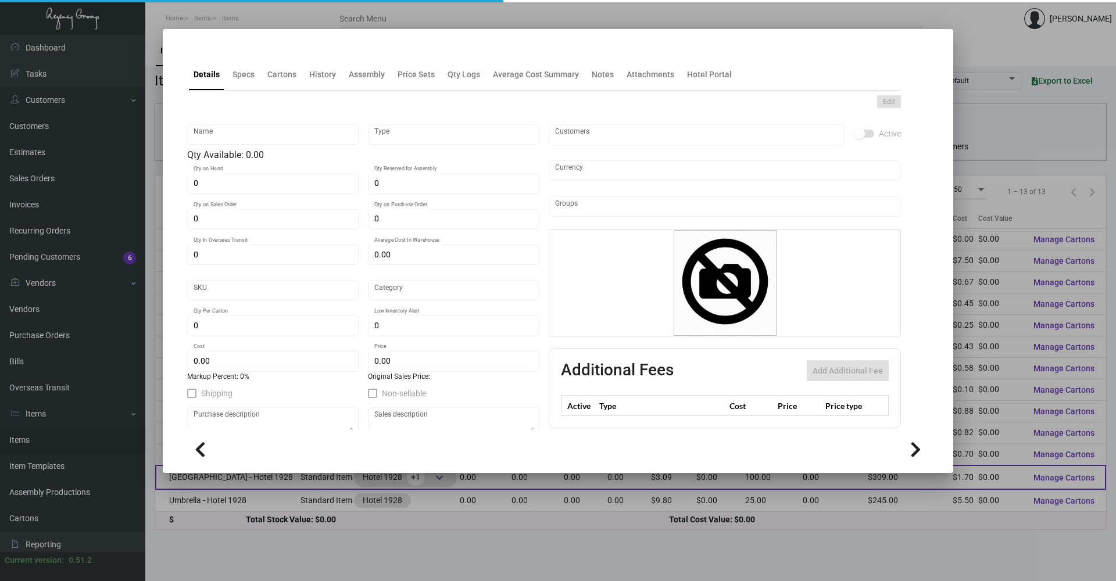
type input "[GEOGRAPHIC_DATA] - Hotel 1928"
type input "Standard Item"
type input "$ 1.70"
type input "Overseas"
type input "100"
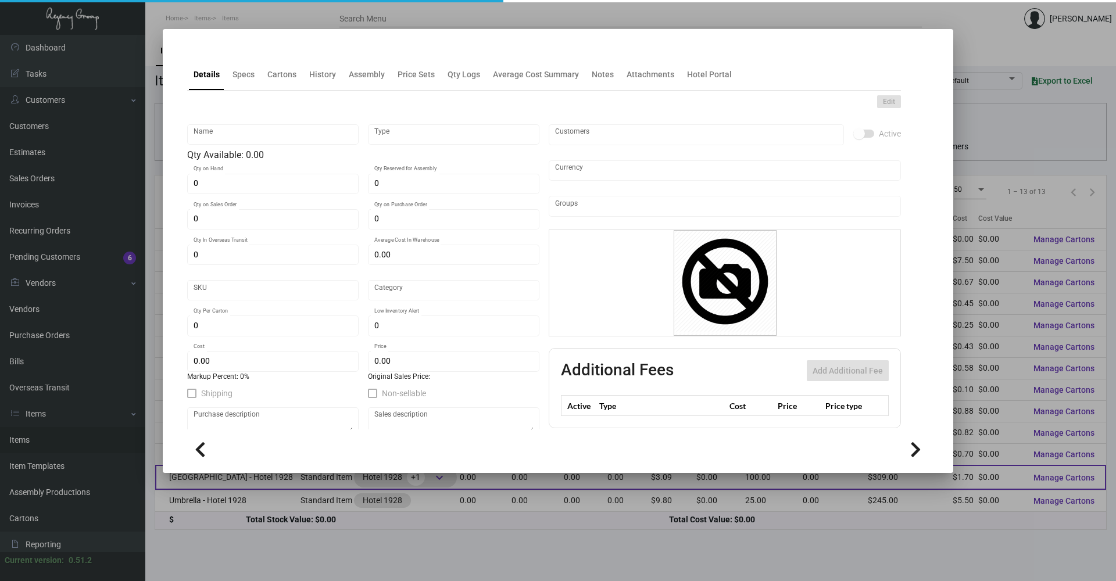
type input "$ 1.70"
type input "$ 3.09"
checkbox input "true"
type input "United States Dollar $"
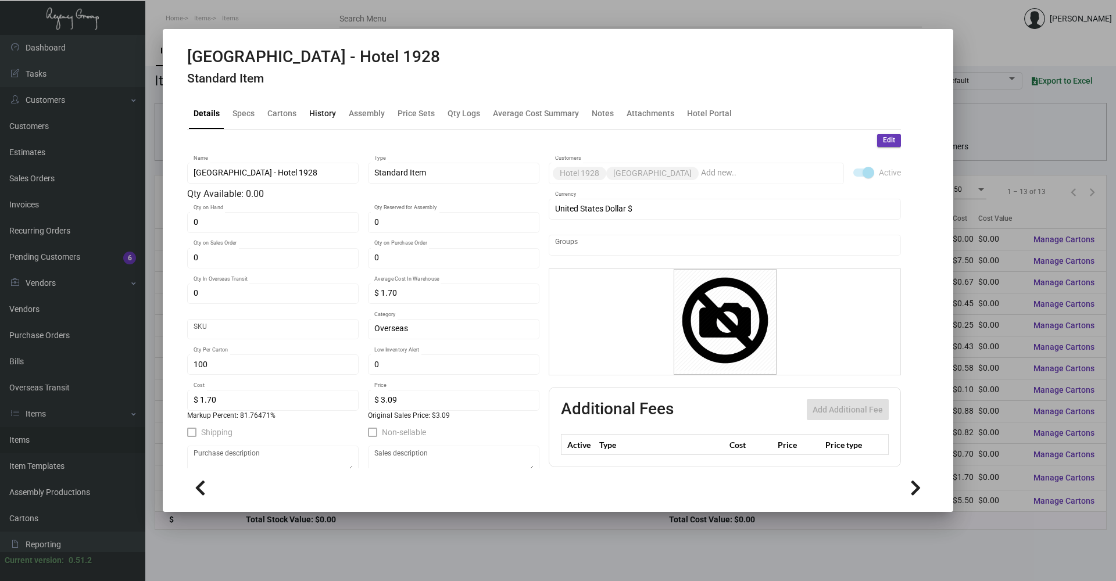
click at [328, 111] on div "History" at bounding box center [322, 113] width 27 height 12
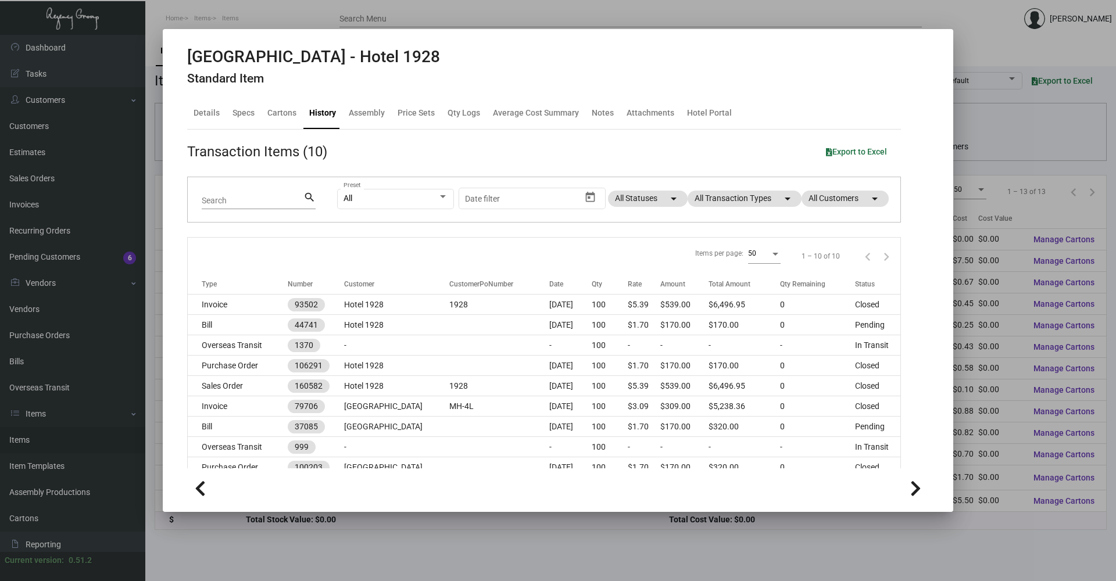
click at [390, 541] on div at bounding box center [558, 290] width 1116 height 581
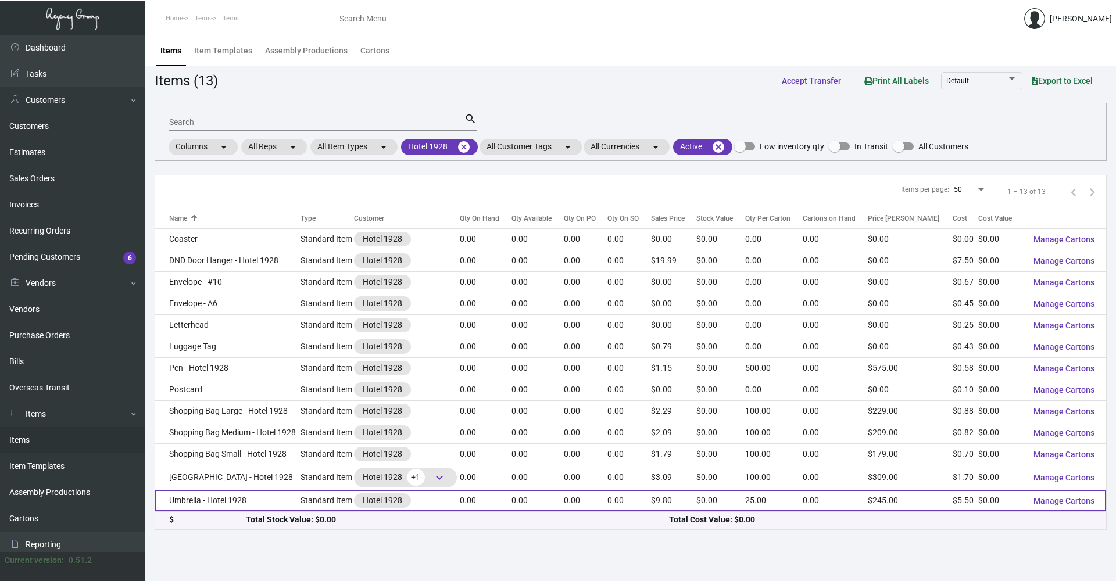
click at [226, 498] on td "Umbrella - Hotel 1928" at bounding box center [227, 501] width 145 height 22
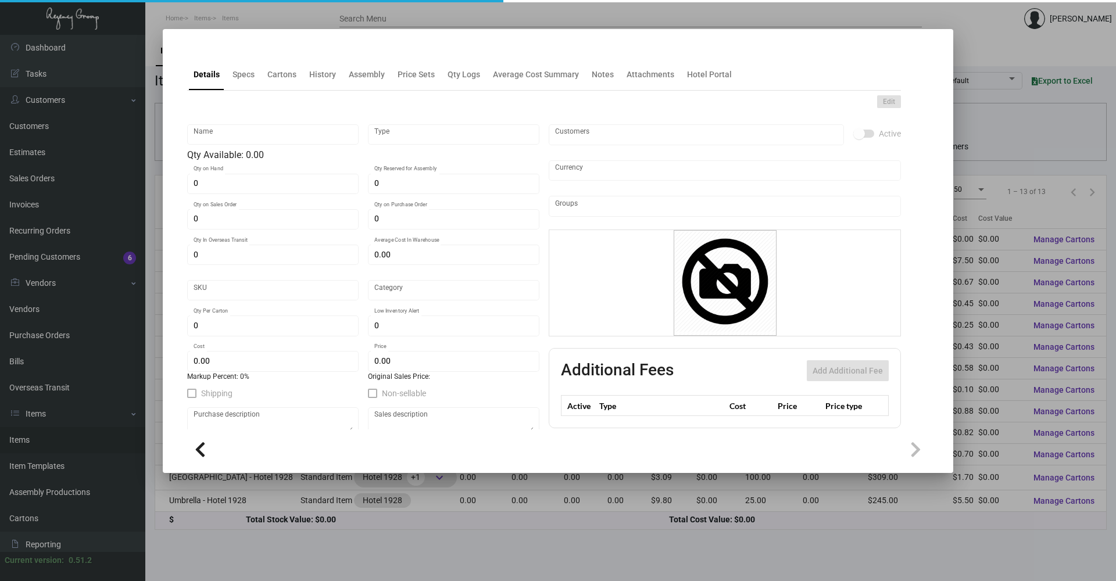
type input "Umbrella - Hotel 1928"
type input "Standard Item"
type input "$ 0.00"
type input "Overseas"
type input "25"
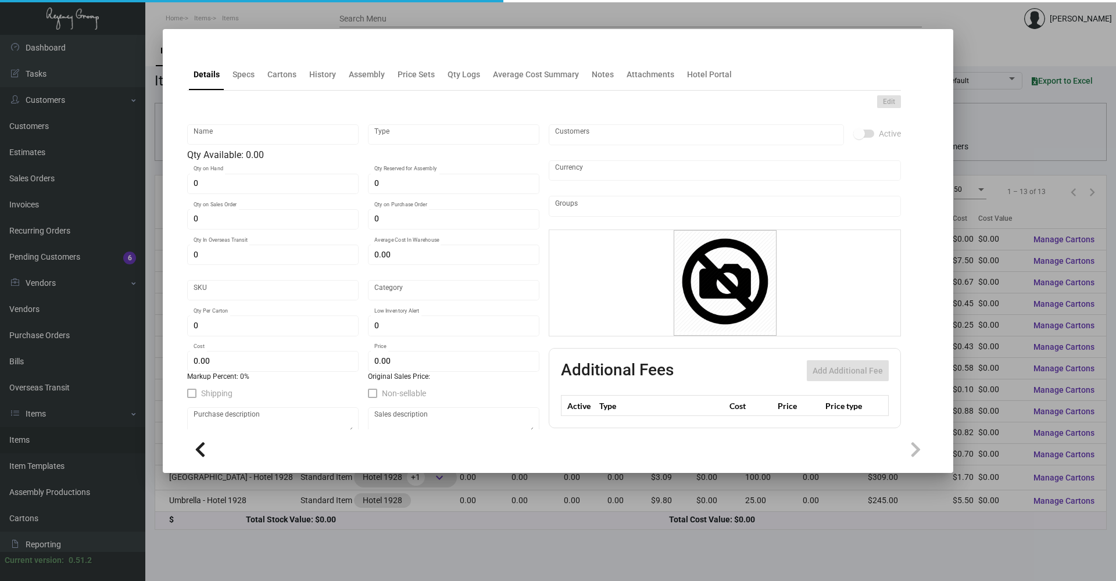
type input "$ 5.50"
type input "$ 9.80"
checkbox input "true"
type input "United States Dollar $"
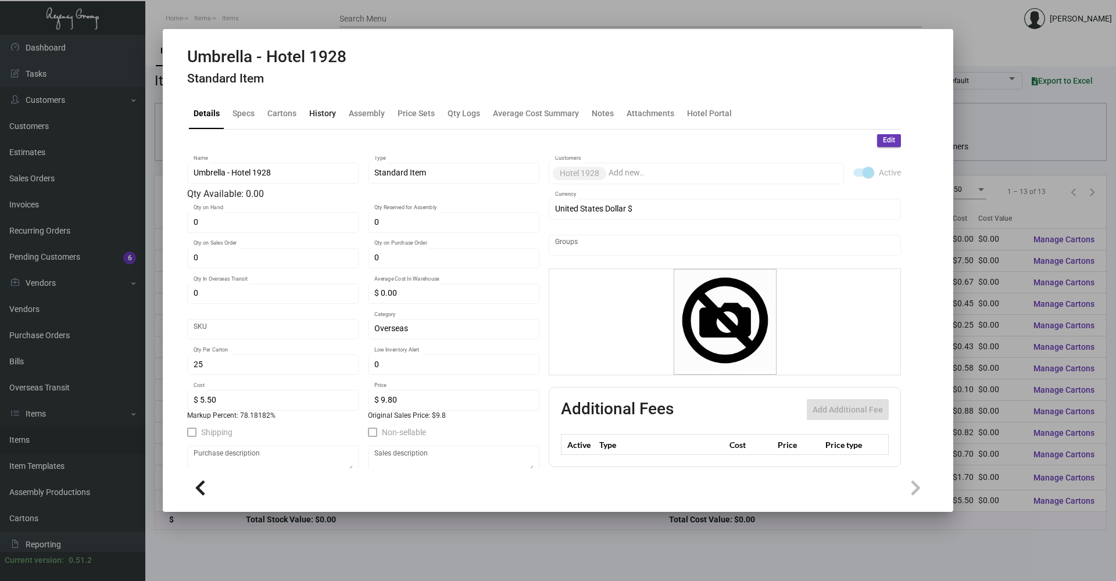
click at [334, 119] on div "History" at bounding box center [322, 113] width 27 height 12
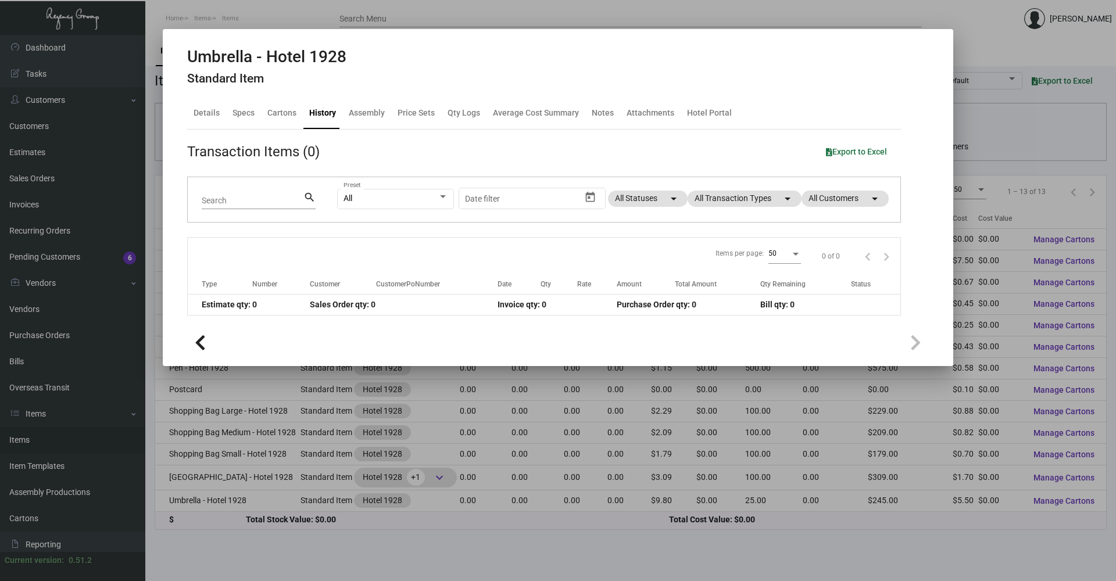
click at [622, 564] on div at bounding box center [558, 290] width 1116 height 581
